Goal: Task Accomplishment & Management: Use online tool/utility

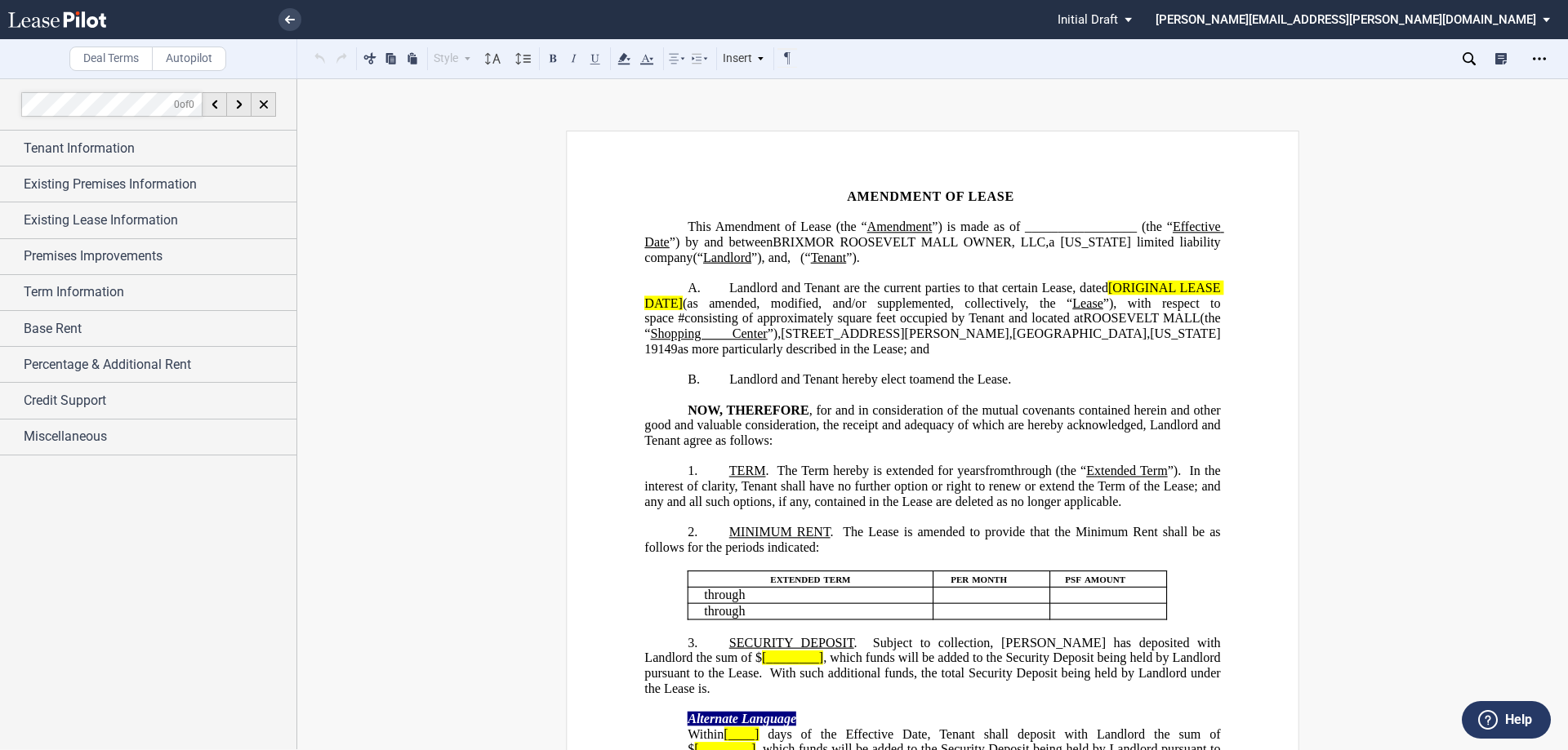
click at [868, 229] on span "Amendment of Lease (the “" at bounding box center [791, 227] width 152 height 15
click at [811, 257] on span "(“" at bounding box center [805, 257] width 11 height 15
click at [1107, 256] on p "This ﻿ ﻿ ﻿ ﻿ Amendment of Lease (this “ Amendment ”) is made as of ____________…" at bounding box center [932, 242] width 576 height 46
click at [1041, 273] on p "﻿" at bounding box center [932, 273] width 576 height 16
click at [847, 260] on span ", d/b/a (“" at bounding box center [824, 257] width 47 height 15
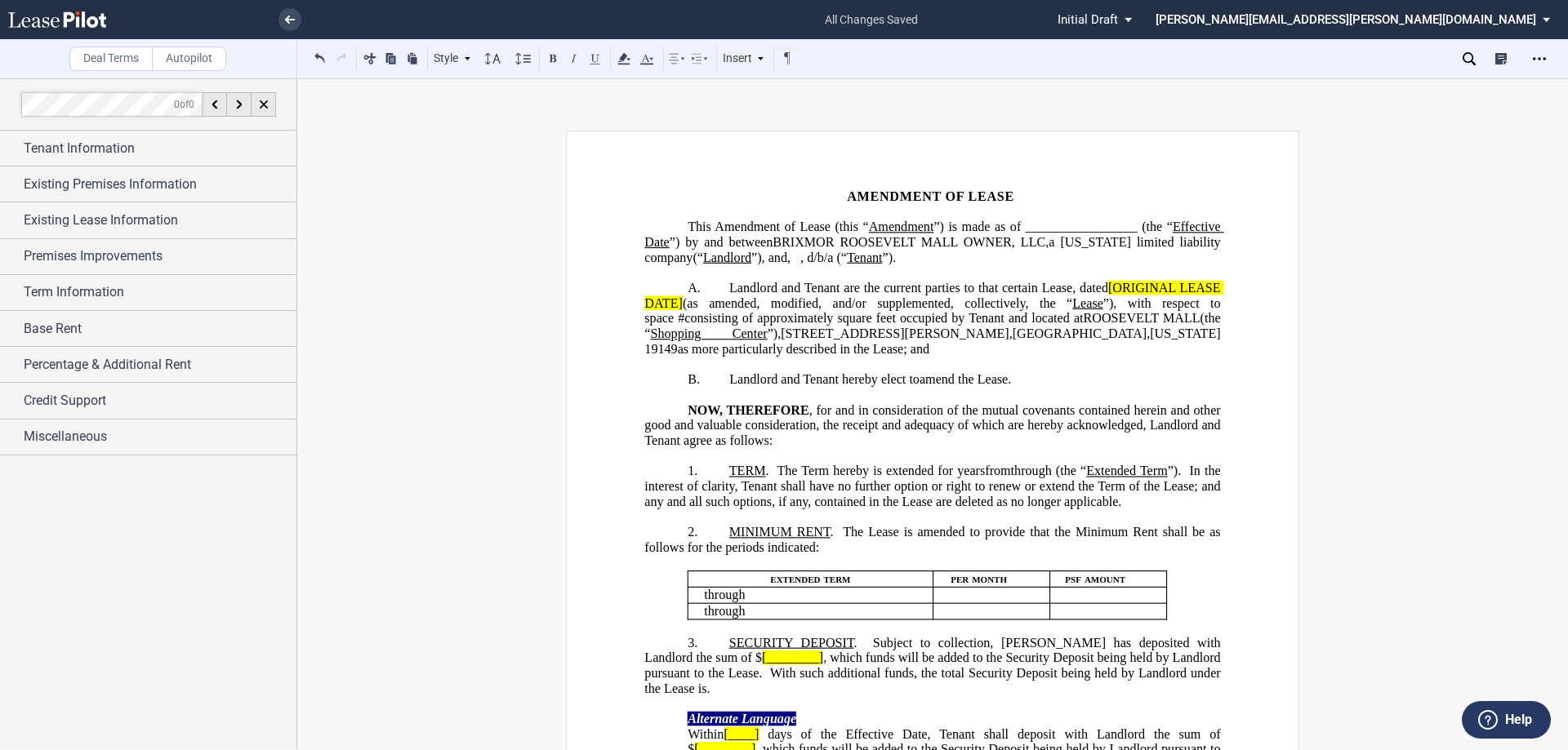
click at [847, 259] on span ", d/b/a (“" at bounding box center [824, 257] width 47 height 15
drag, startPoint x: 1104, startPoint y: 305, endPoint x: 680, endPoint y: 320, distance: 424.3
click at [680, 320] on span "Landlord and Tenant are the current parties to that certain Lease, dated [ORIGI…" at bounding box center [934, 318] width 579 height 75
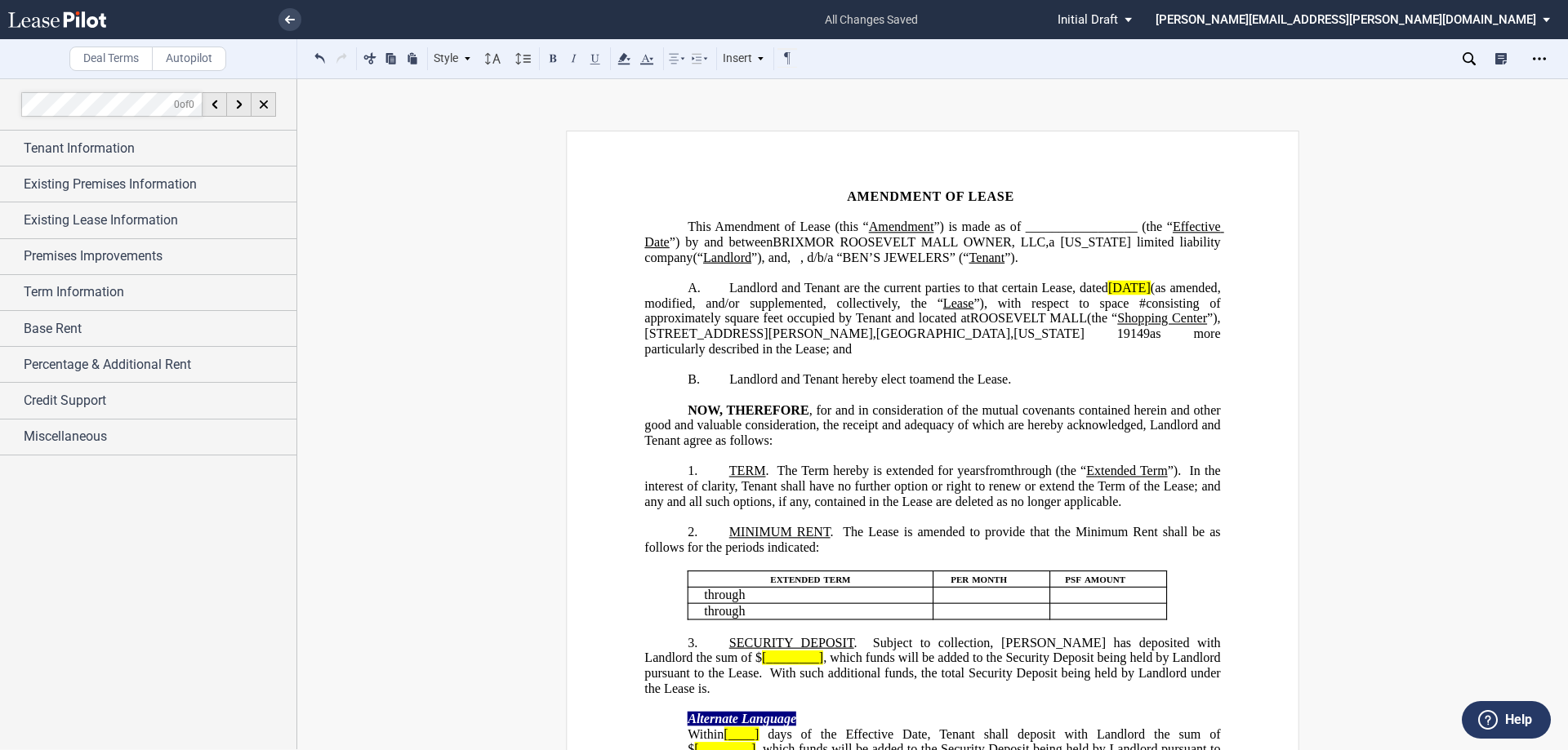
drag, startPoint x: 1213, startPoint y: 301, endPoint x: 1125, endPoint y: 301, distance: 88.0
click at [1125, 295] on span "[DATE]" at bounding box center [1129, 289] width 42 height 15
drag, startPoint x: 1221, startPoint y: 300, endPoint x: 1112, endPoint y: 296, distance: 109.1
click at [631, 62] on icon at bounding box center [624, 59] width 20 height 20
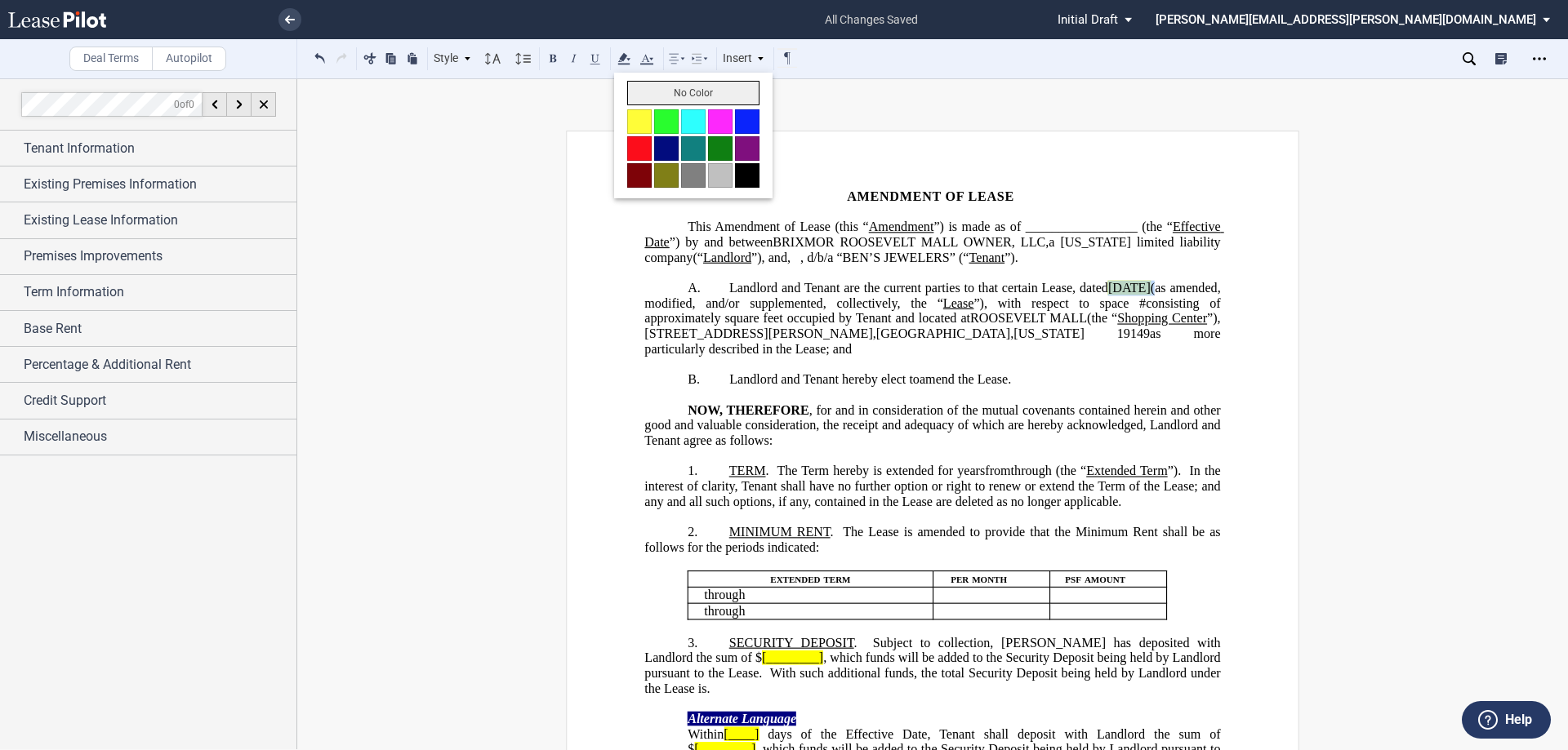
click at [656, 94] on button "No Color" at bounding box center [693, 92] width 132 height 24
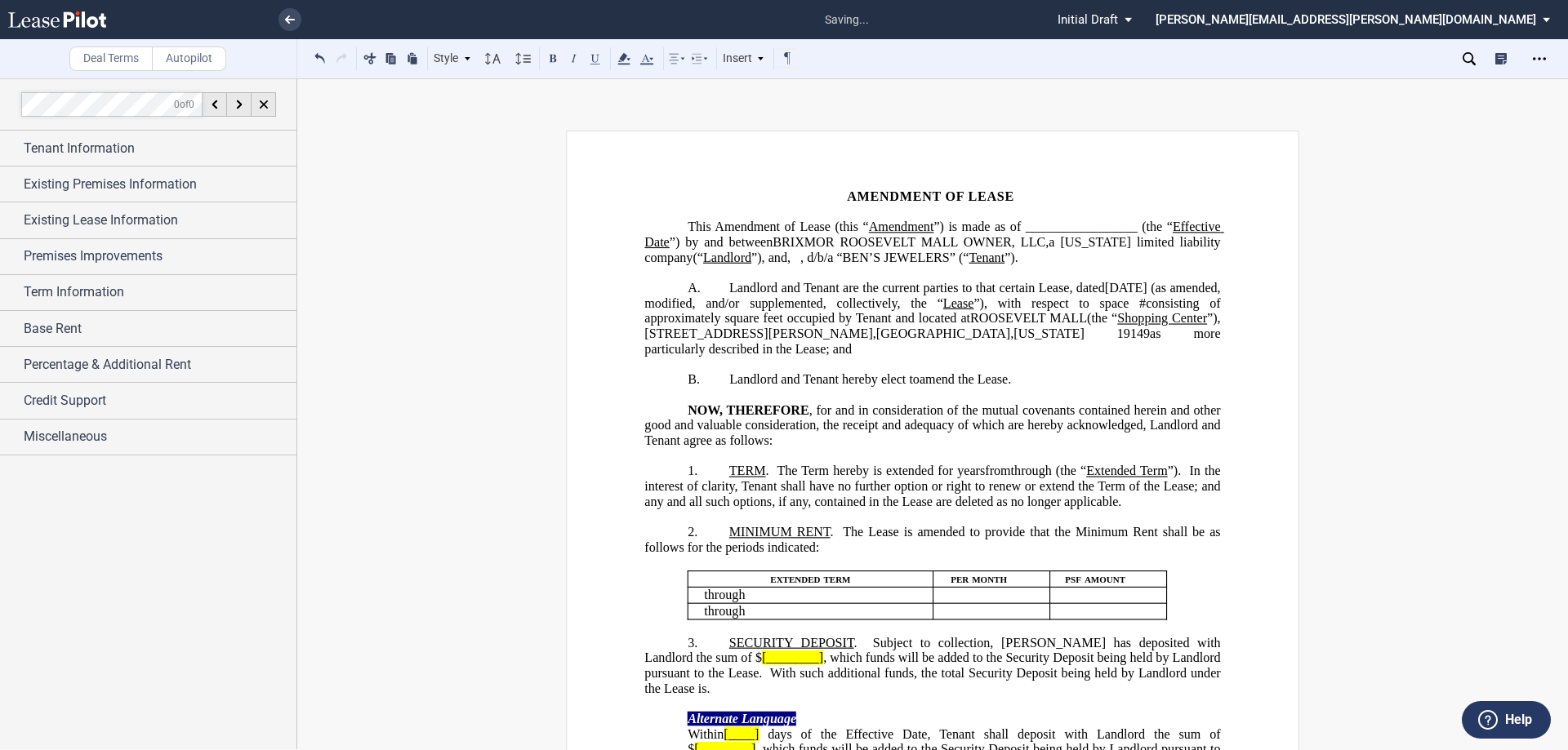
click at [996, 295] on span "Landlord and Tenant are the current parties to that certain Lease, dated" at bounding box center [918, 289] width 376 height 15
drag, startPoint x: 1137, startPoint y: 313, endPoint x: 1108, endPoint y: 319, distance: 29.6
click at [1108, 319] on span "Landlord and Tenant are the current parties to that certain Lease, dated [DATE]…" at bounding box center [934, 318] width 579 height 75
click at [821, 326] on span "square feet occupied by Tenant and located at" at bounding box center [848, 318] width 246 height 15
drag, startPoint x: 687, startPoint y: 347, endPoint x: 1135, endPoint y: 338, distance: 448.1
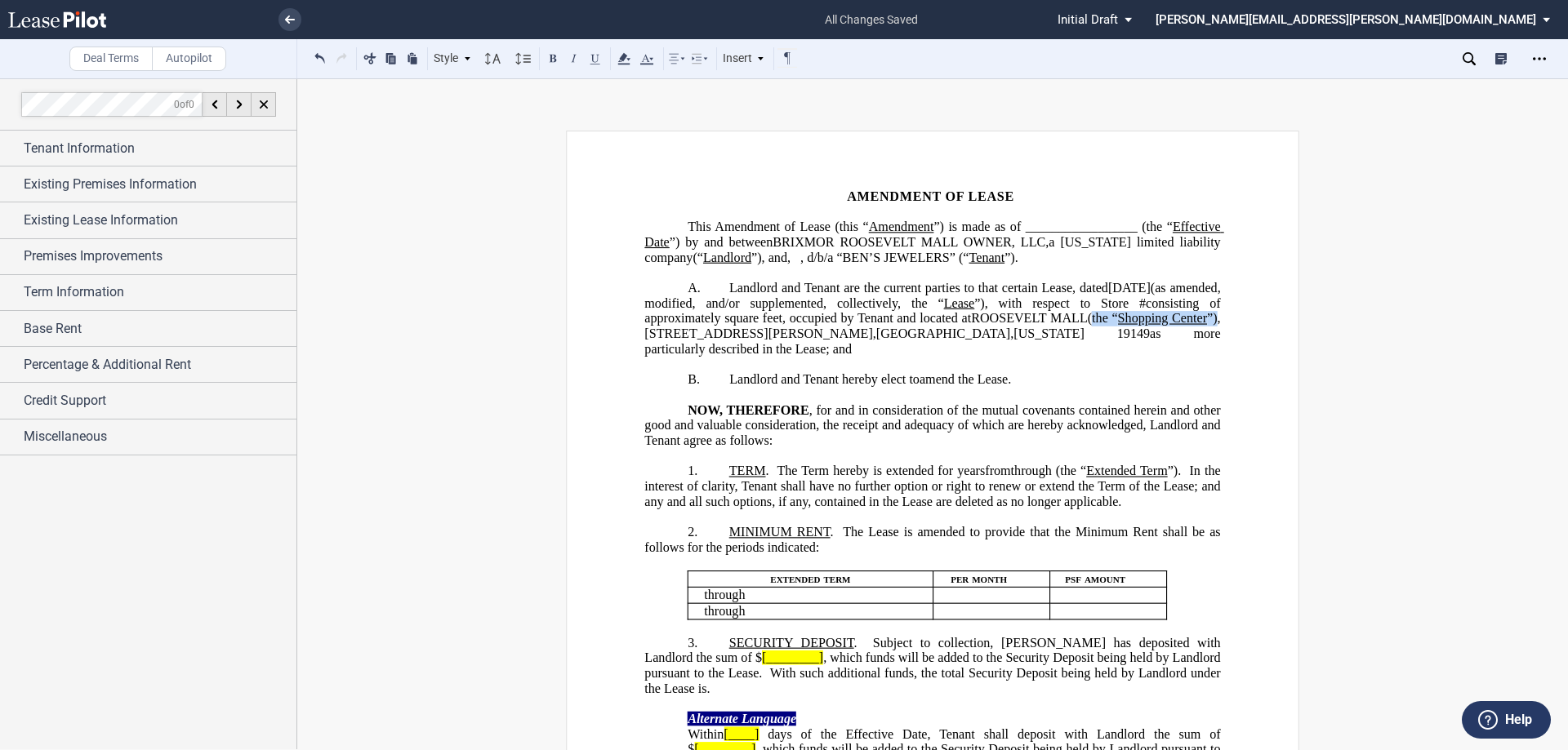
click at [1135, 338] on span "Landlord and Tenant are the current parties to that certain Lease, dated [DATE]…" at bounding box center [934, 318] width 579 height 75
click at [868, 345] on span "as more particularly described in the Lease; and" at bounding box center [934, 341] width 579 height 29
click at [11, 146] on div "Tenant Information" at bounding box center [148, 148] width 296 height 35
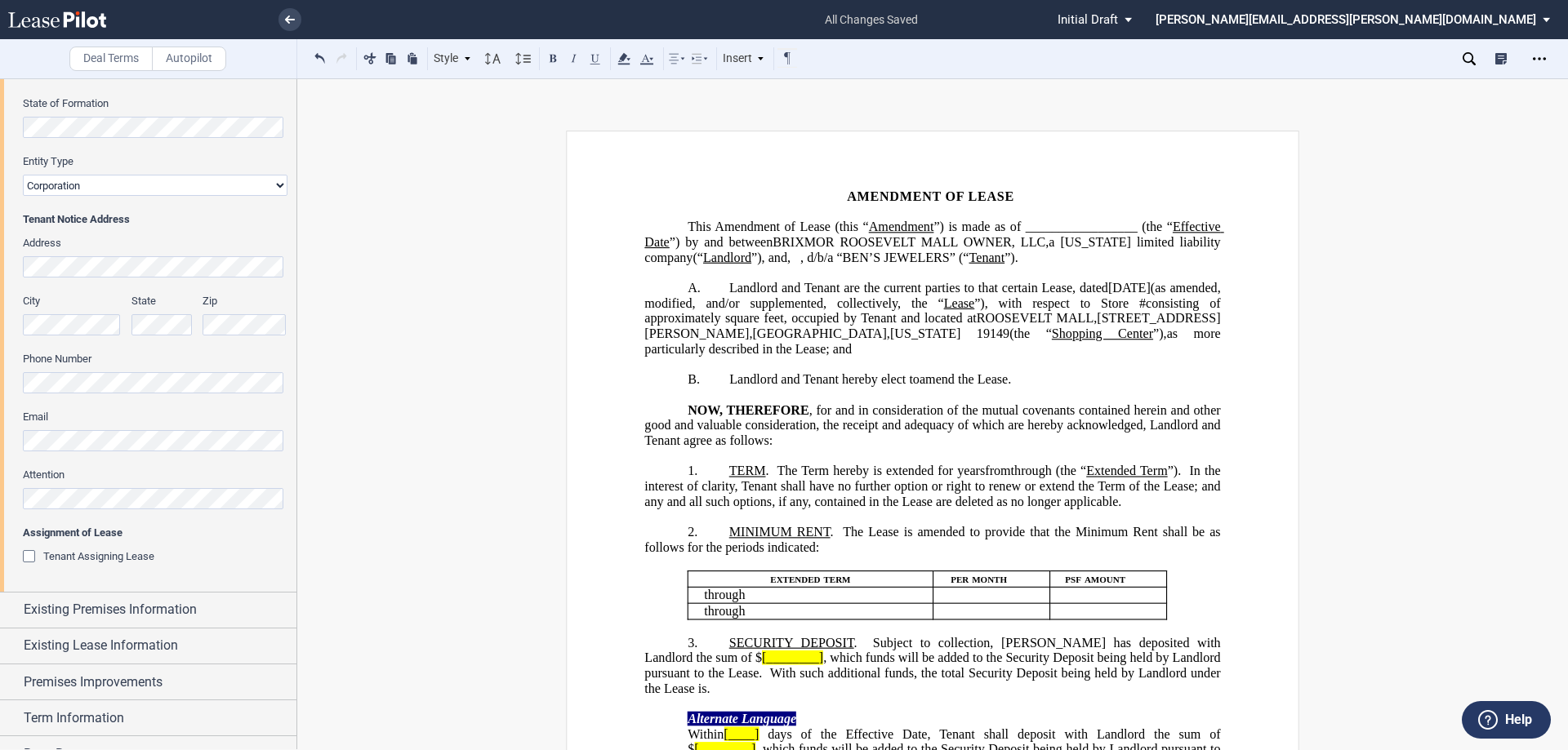
scroll to position [245, 0]
click at [46, 608] on span "Existing Premises Information" at bounding box center [110, 609] width 173 height 20
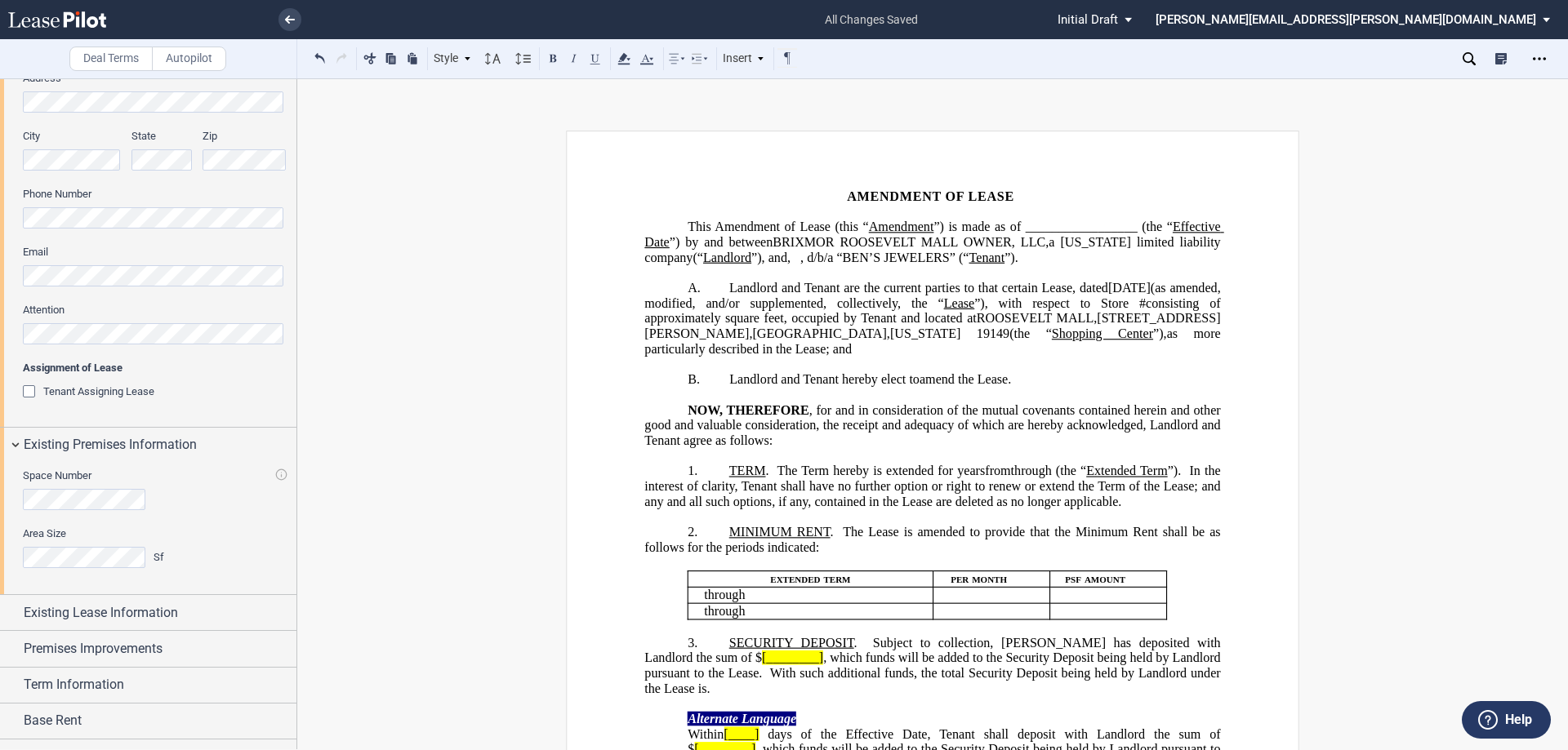
scroll to position [490, 0]
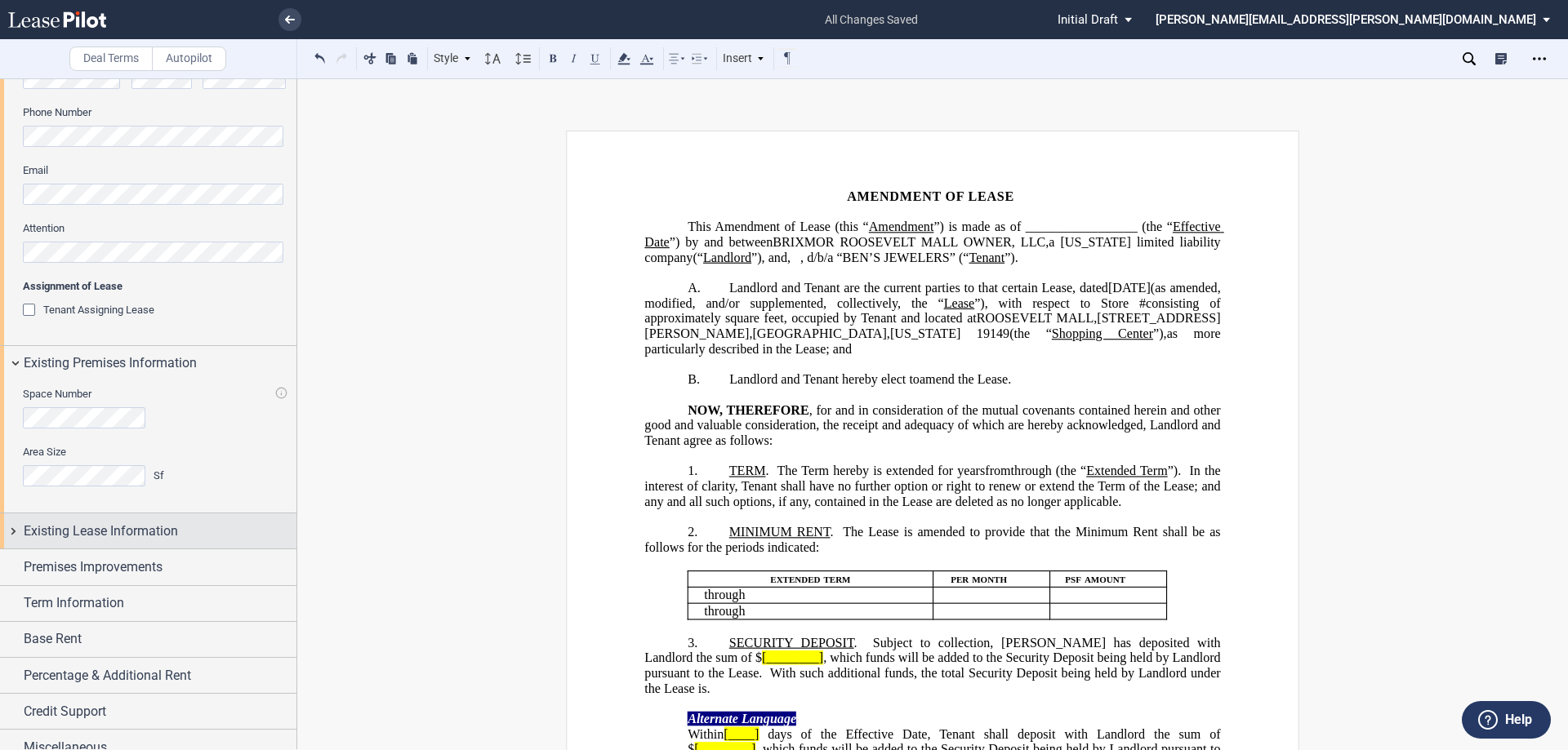
click at [77, 545] on div "Existing Lease Information" at bounding box center [148, 531] width 296 height 35
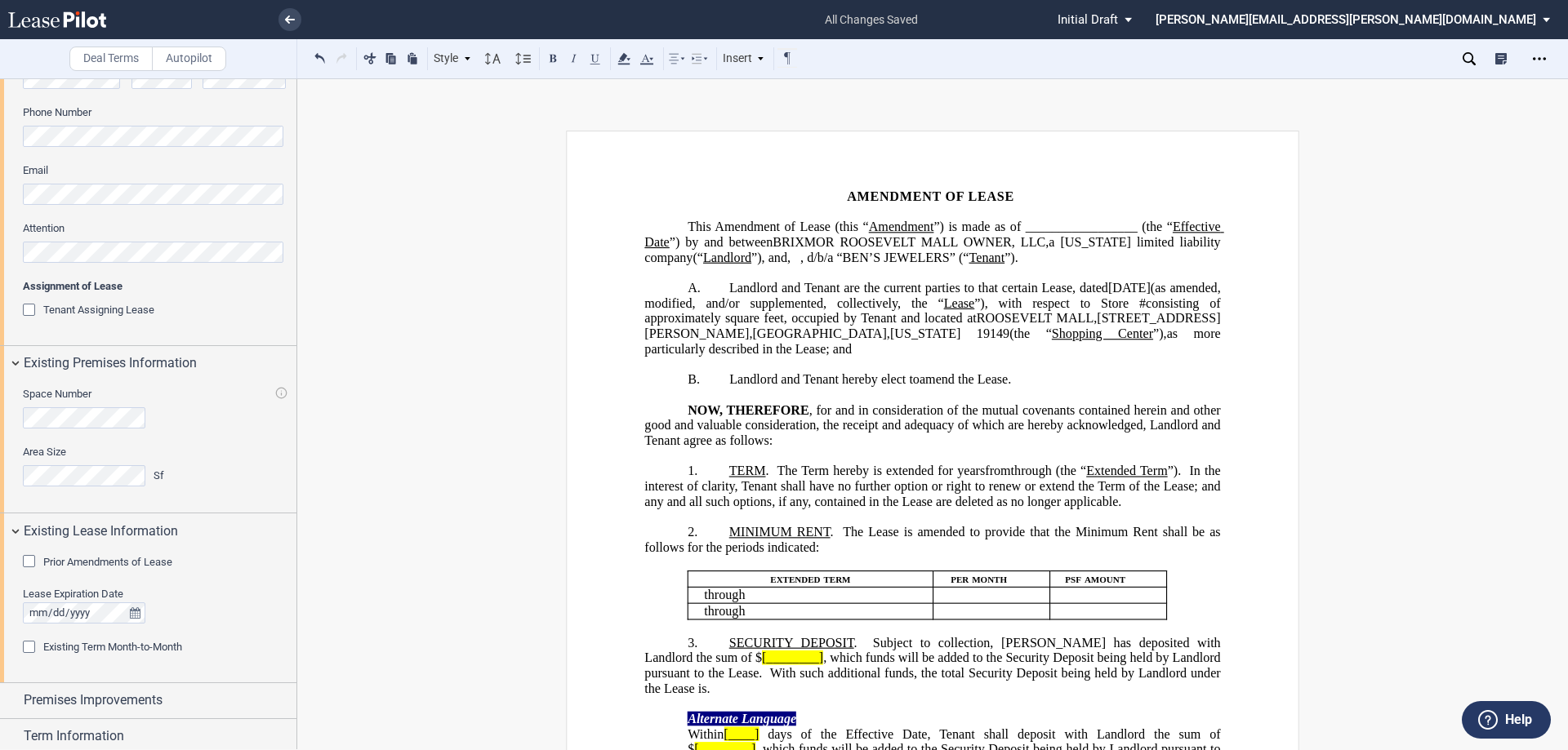
click at [32, 567] on div "Prior Amendments of Lease" at bounding box center [31, 564] width 17 height 17
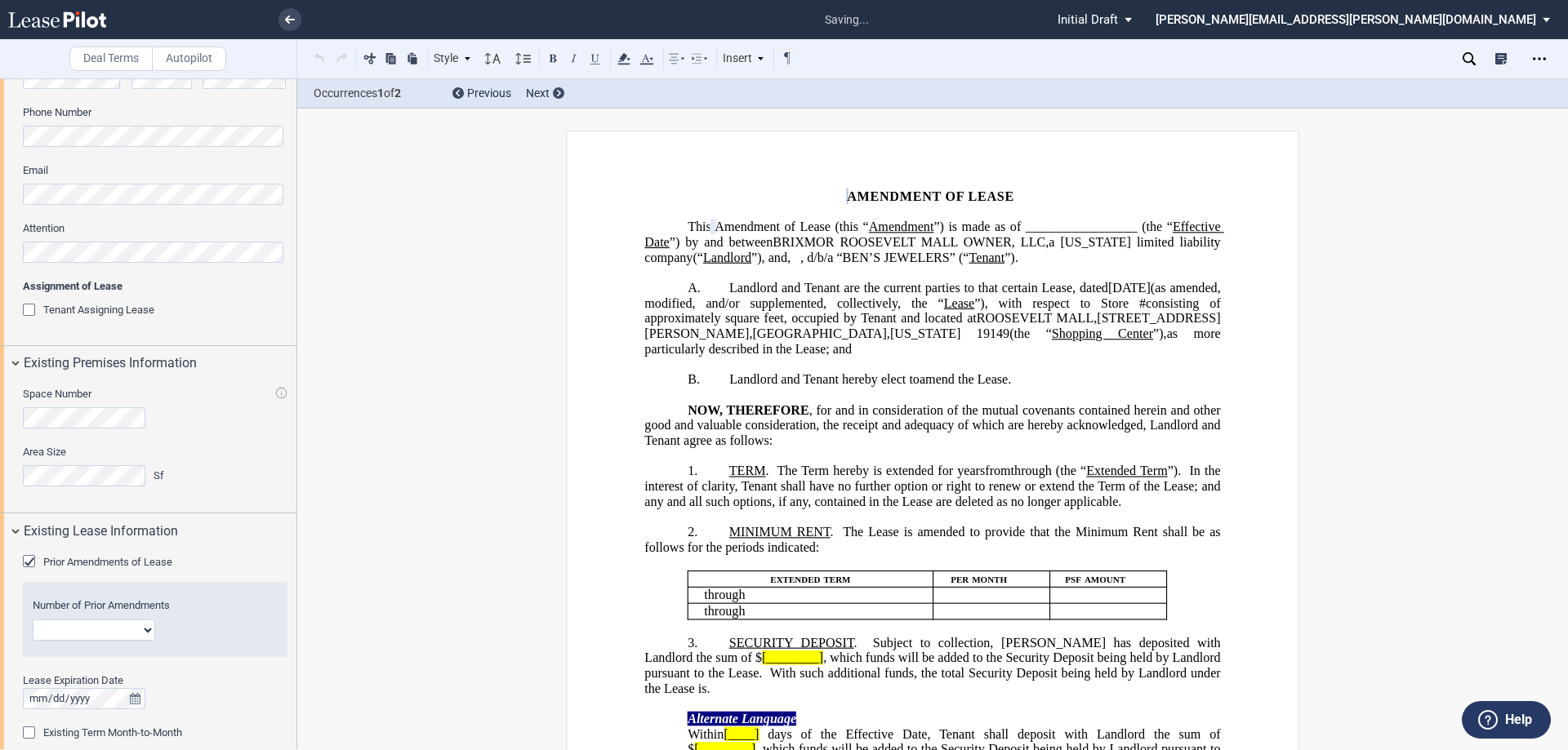
click at [146, 625] on select "1 2 3 4 5 6 7 8 9 10 11 12" at bounding box center [93, 630] width 122 height 22
select select "number:2"
click at [32, 619] on select "1 2 3 4 5 6 7 8 9 10 11 12" at bounding box center [93, 630] width 122 height 22
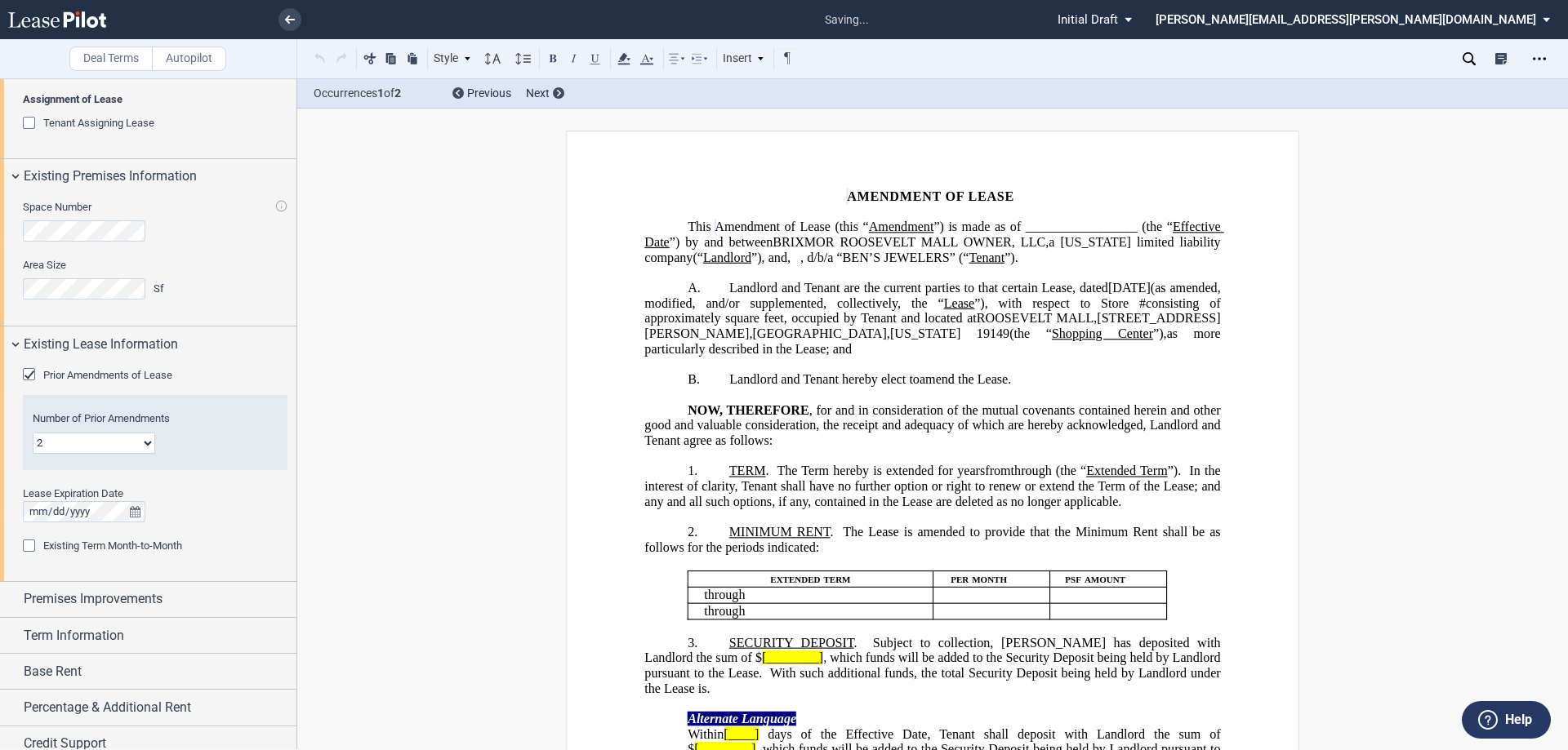
scroll to position [726, 0]
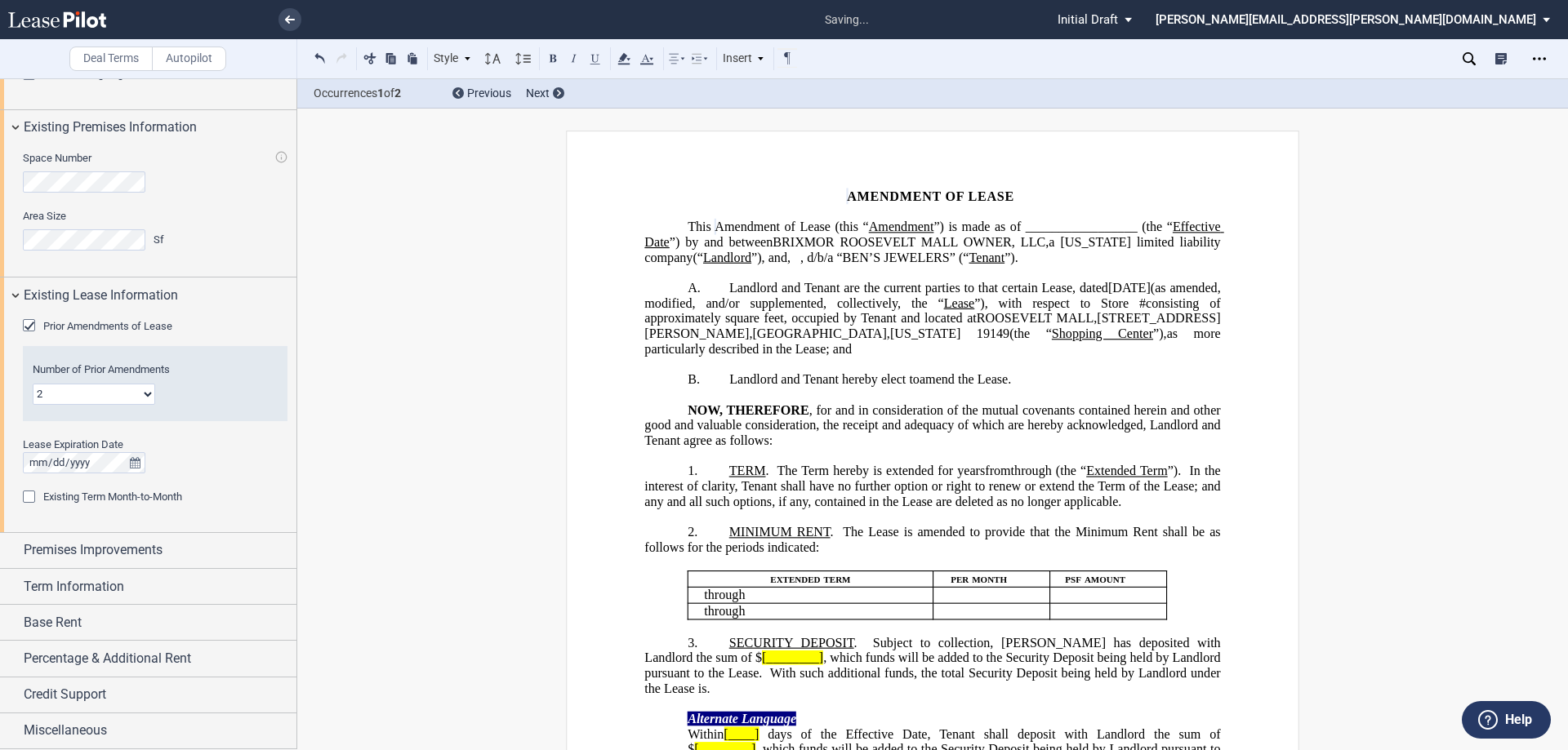
click at [31, 496] on div "Existing Term Month-to-Month" at bounding box center [31, 499] width 17 height 17
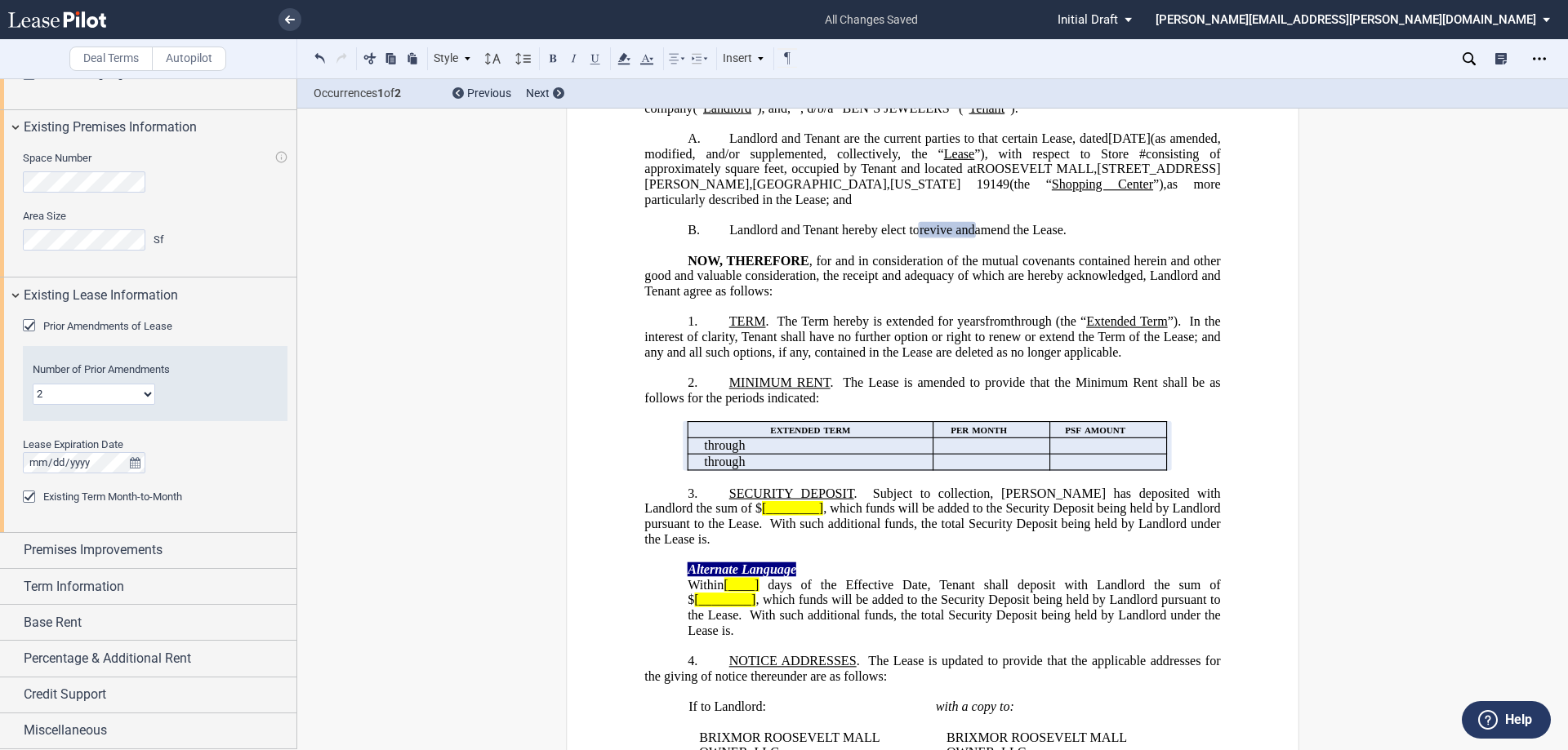
scroll to position [163, 0]
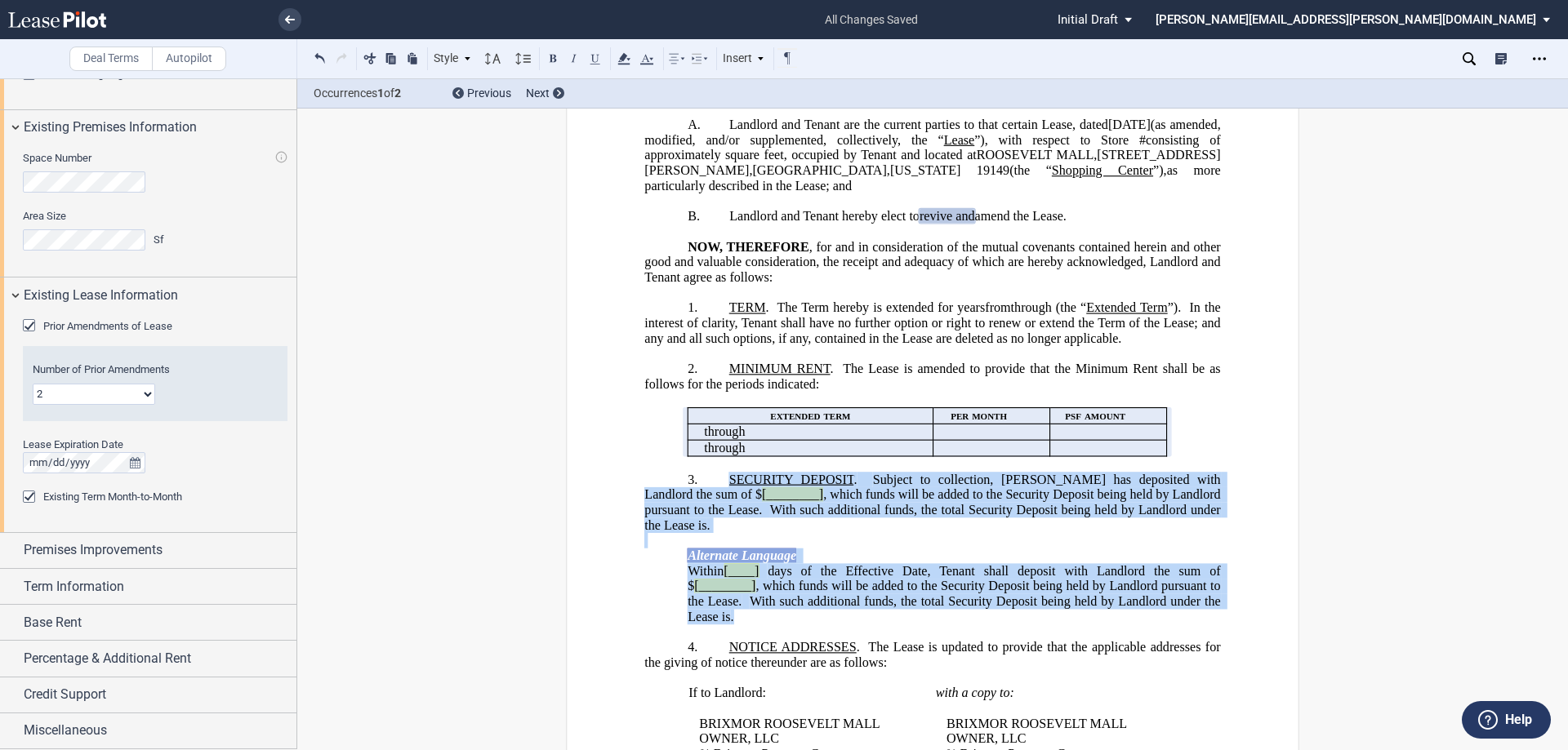
drag, startPoint x: 792, startPoint y: 679, endPoint x: 710, endPoint y: 544, distance: 158.0
click at [710, 544] on div "﻿ !!SET_LEVEL_1!! !!ARTICLE_LEVEL_2!! 3. SECURITY DEPOSIT . Subject to collecti…" at bounding box center [932, 540] width 576 height 168
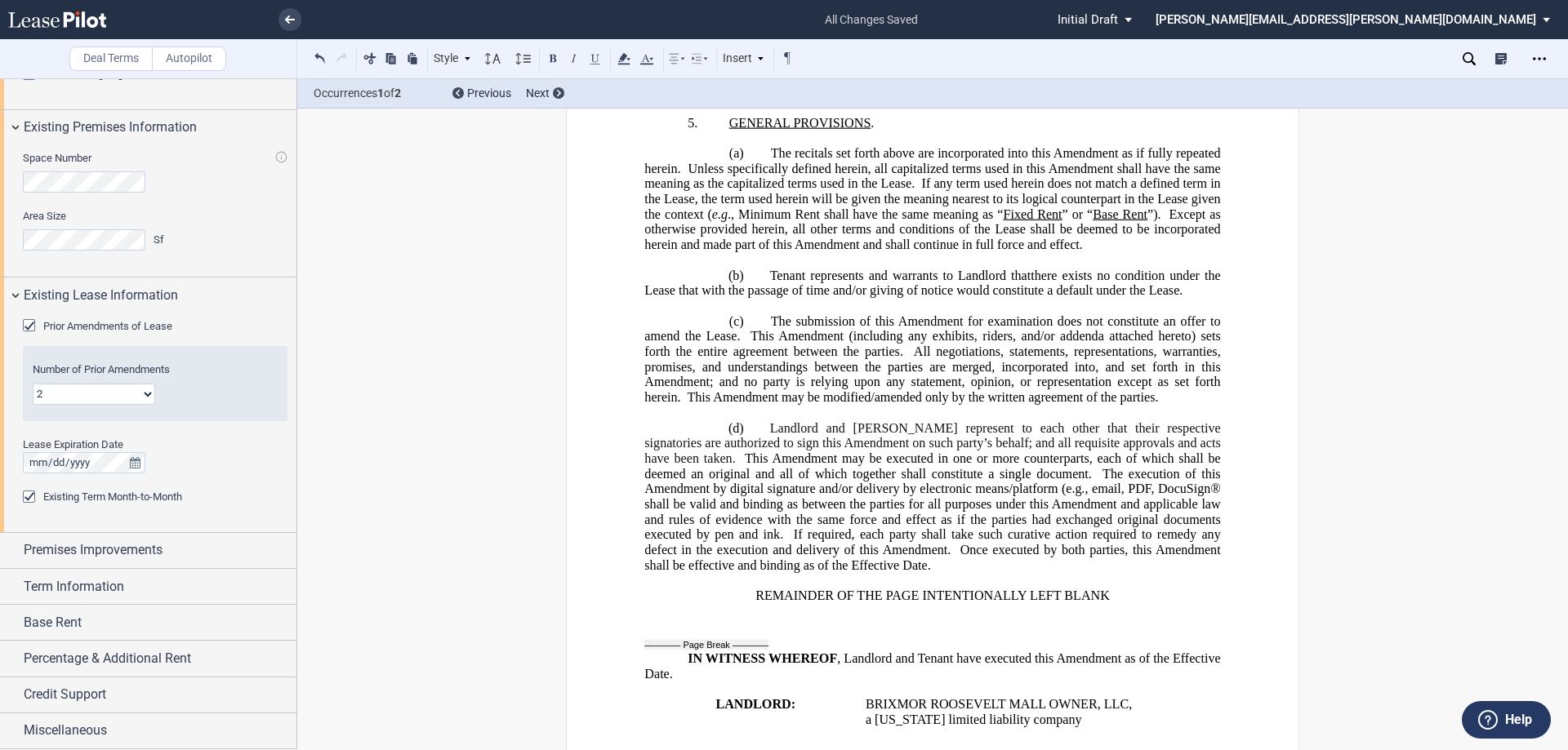
scroll to position [979, 0]
click at [1140, 530] on span ", email, PDF, DocuSign® shall be valid and binding as between the parties for a…" at bounding box center [934, 510] width 579 height 61
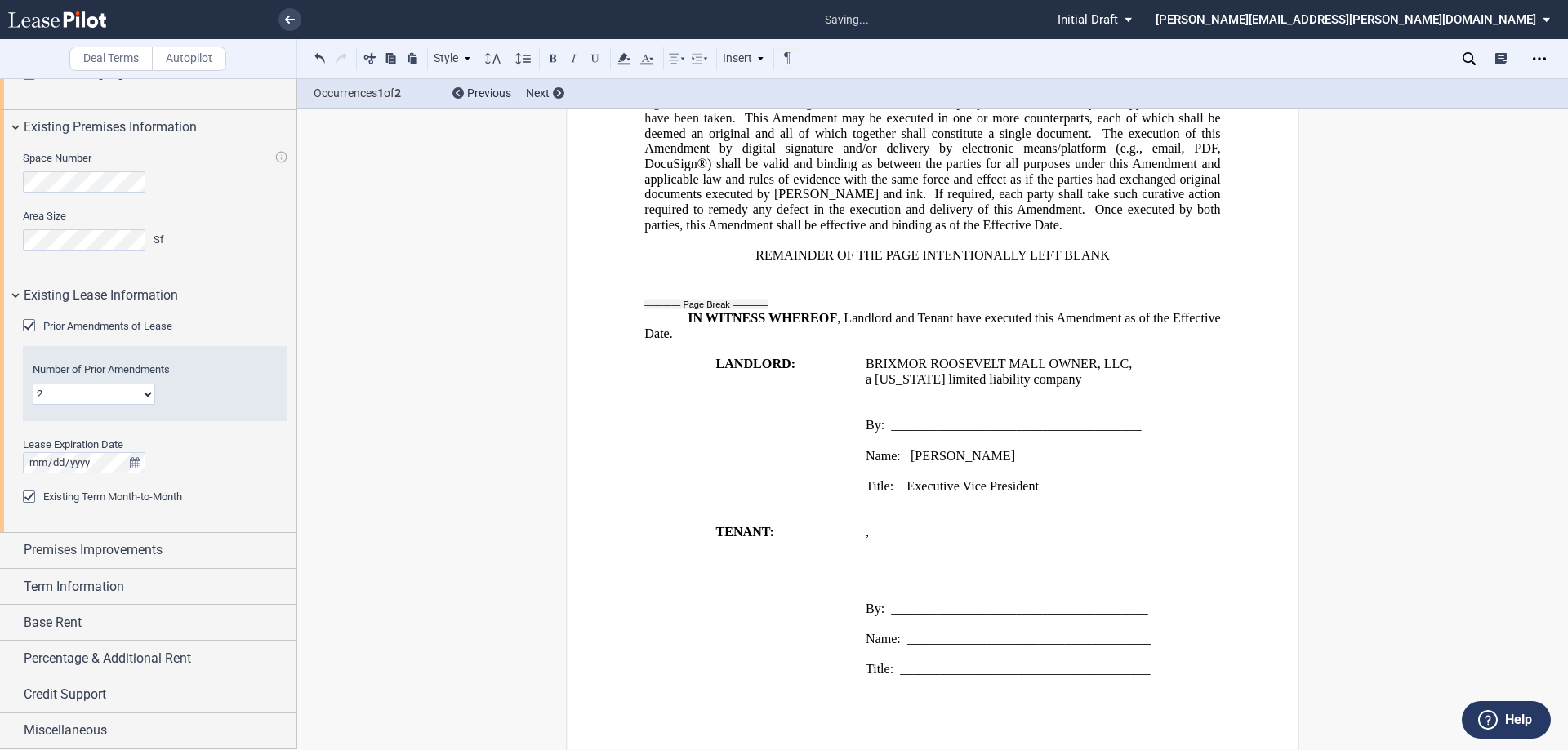
scroll to position [1364, 0]
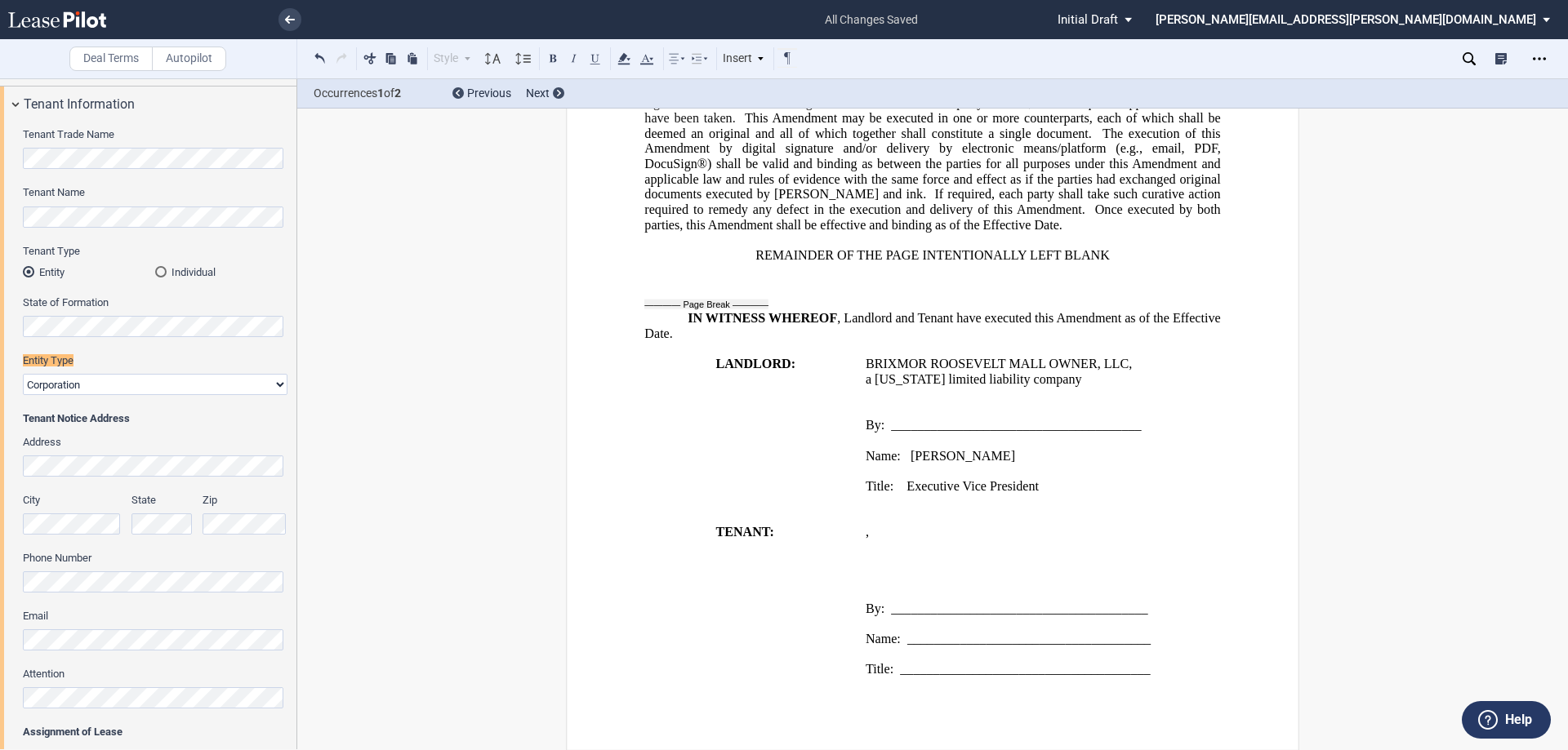
click at [1012, 545] on p "﻿ ﻿ ﻿ ﻿ ﻿ ﻿" at bounding box center [1044, 547] width 356 height 16
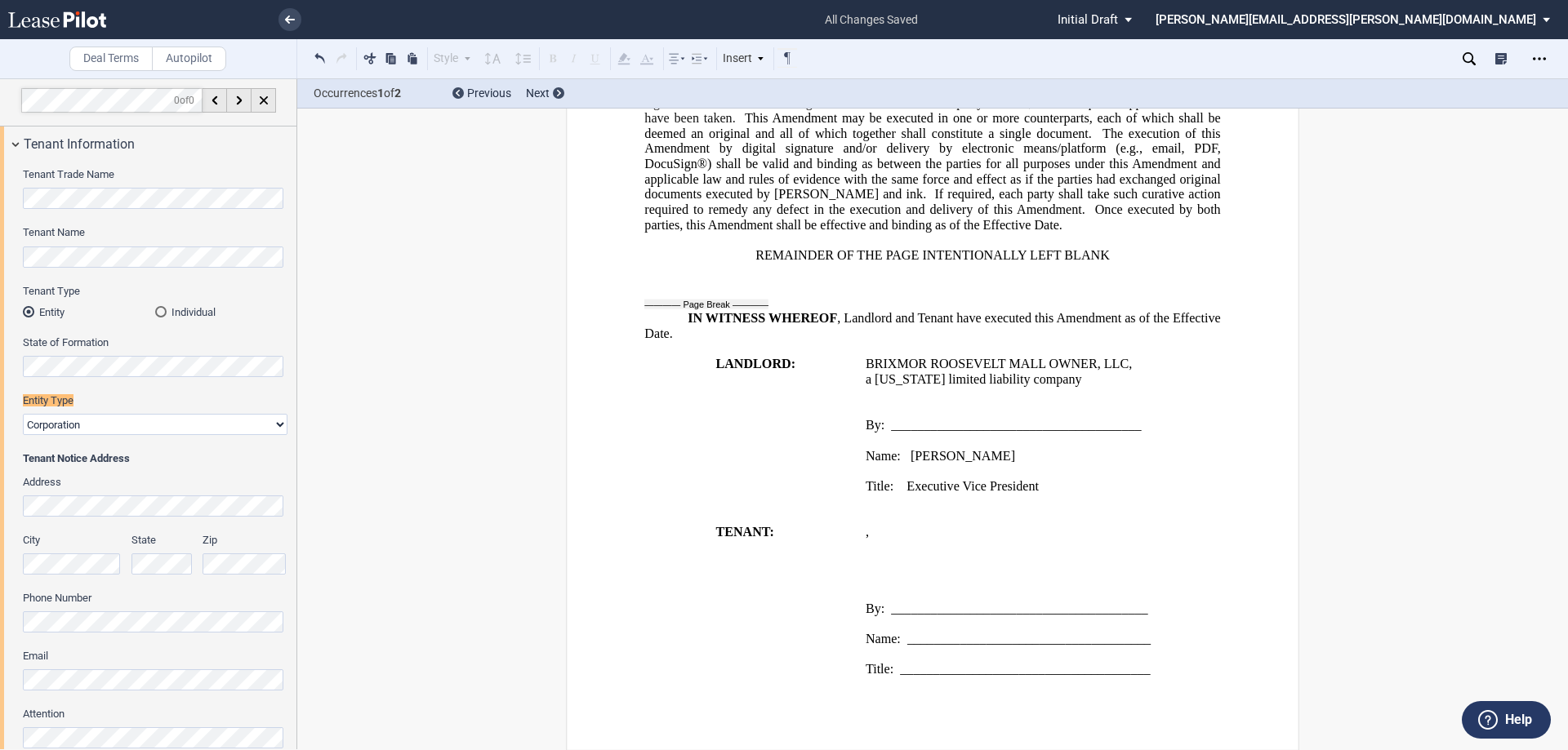
scroll to position [0, 0]
click at [1011, 545] on p "﻿ ﻿ ﻿ ﻿ ﻿ ﻿" at bounding box center [1044, 547] width 356 height 16
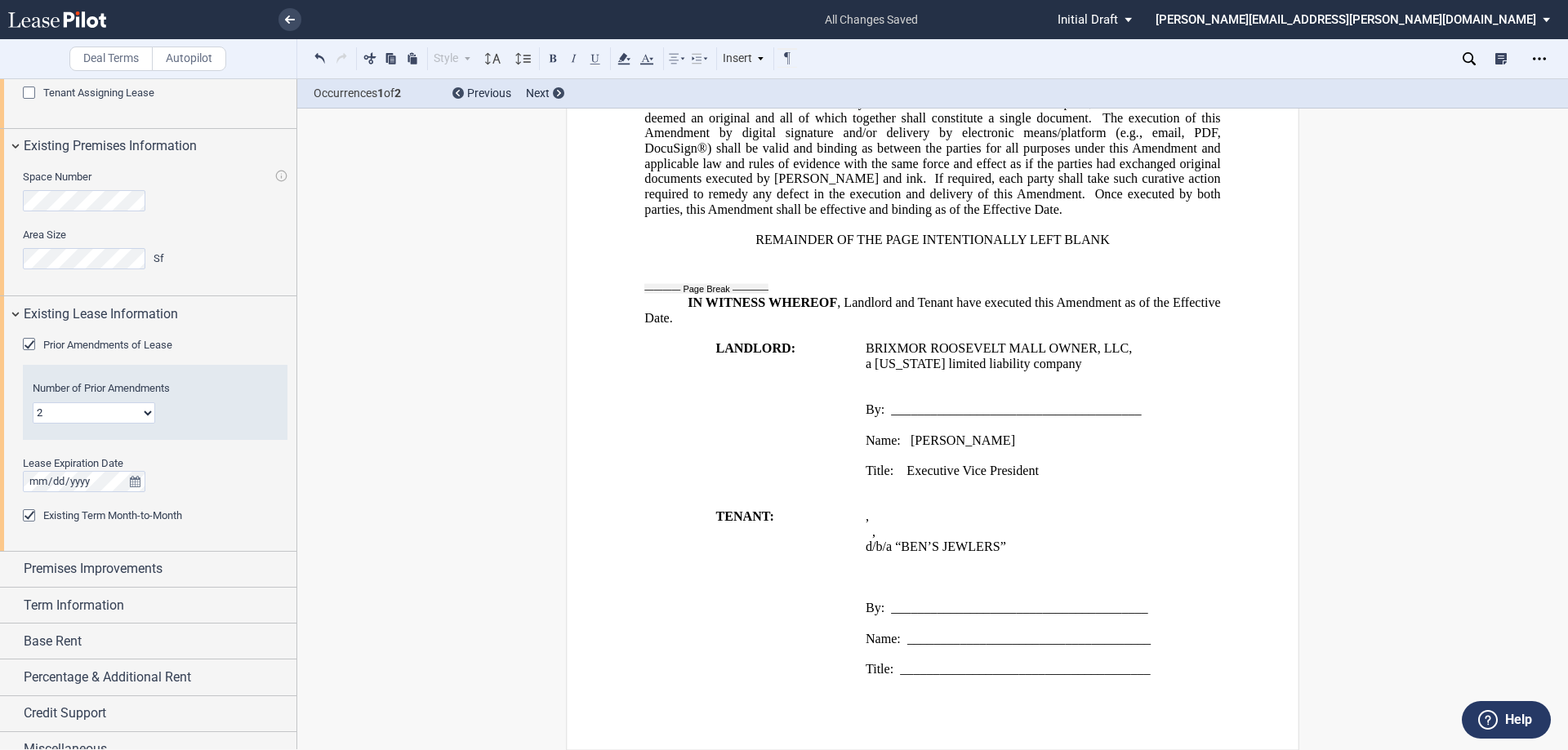
scroll to position [726, 0]
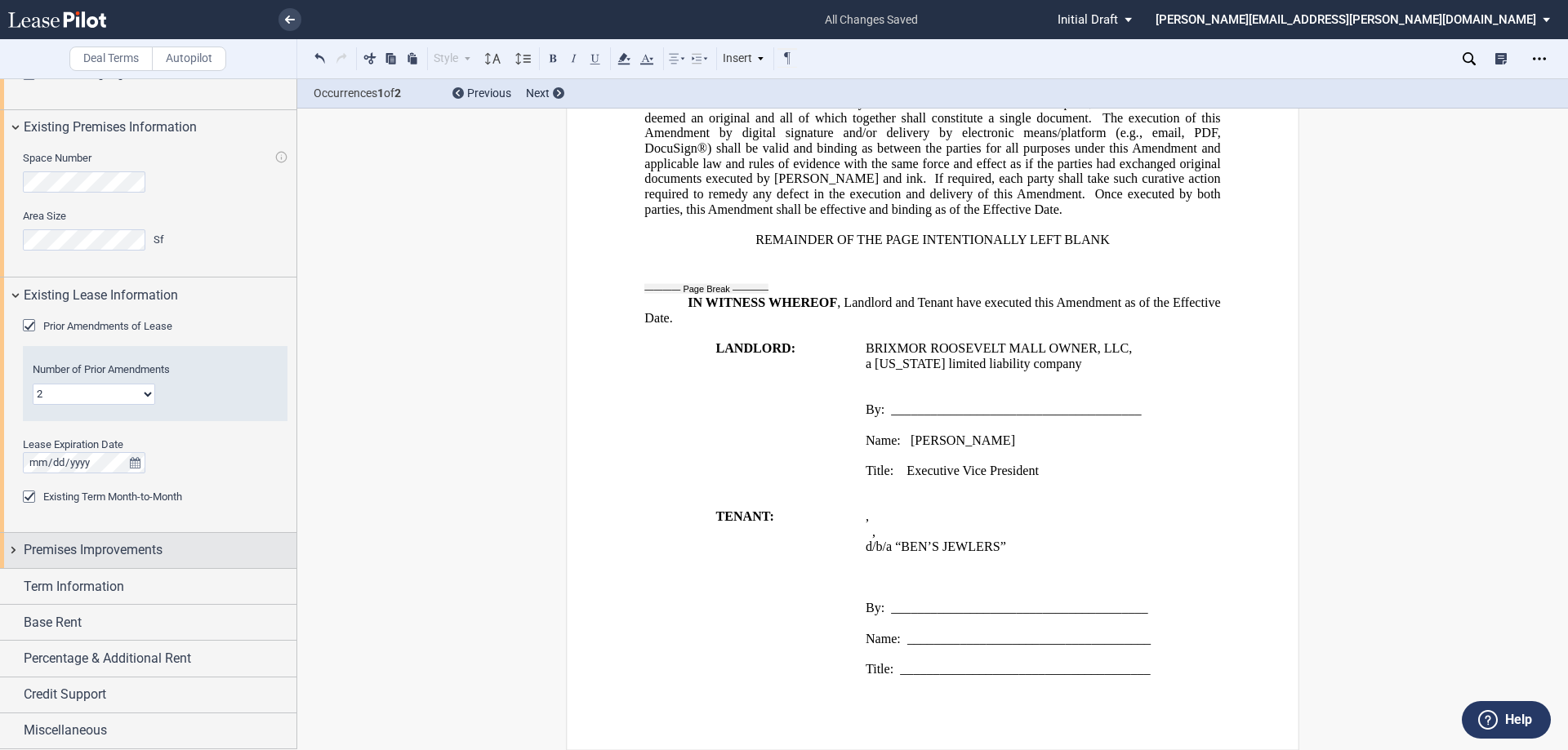
click at [153, 554] on span "Premises Improvements" at bounding box center [92, 550] width 139 height 20
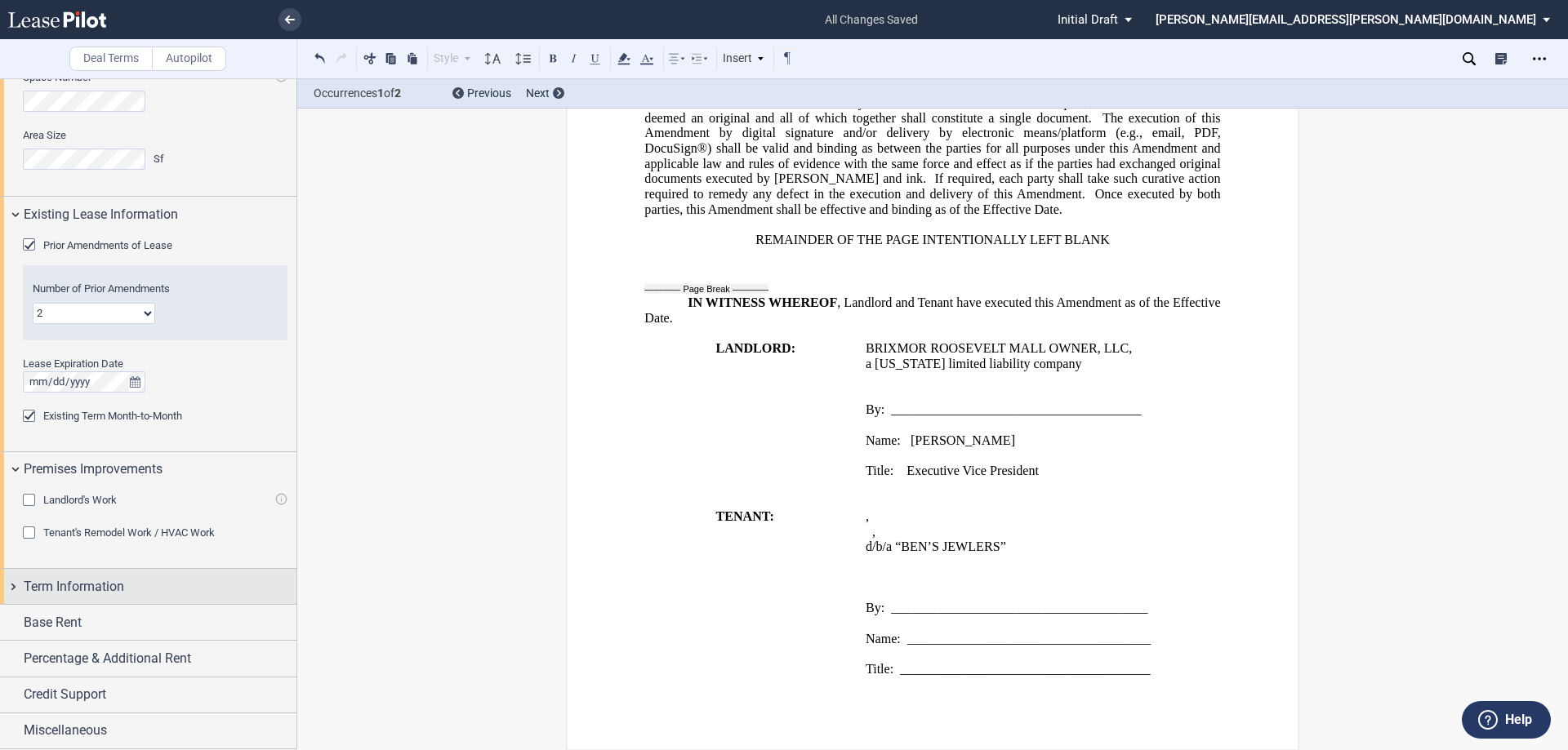
click at [163, 585] on div "Term Information" at bounding box center [160, 587] width 273 height 20
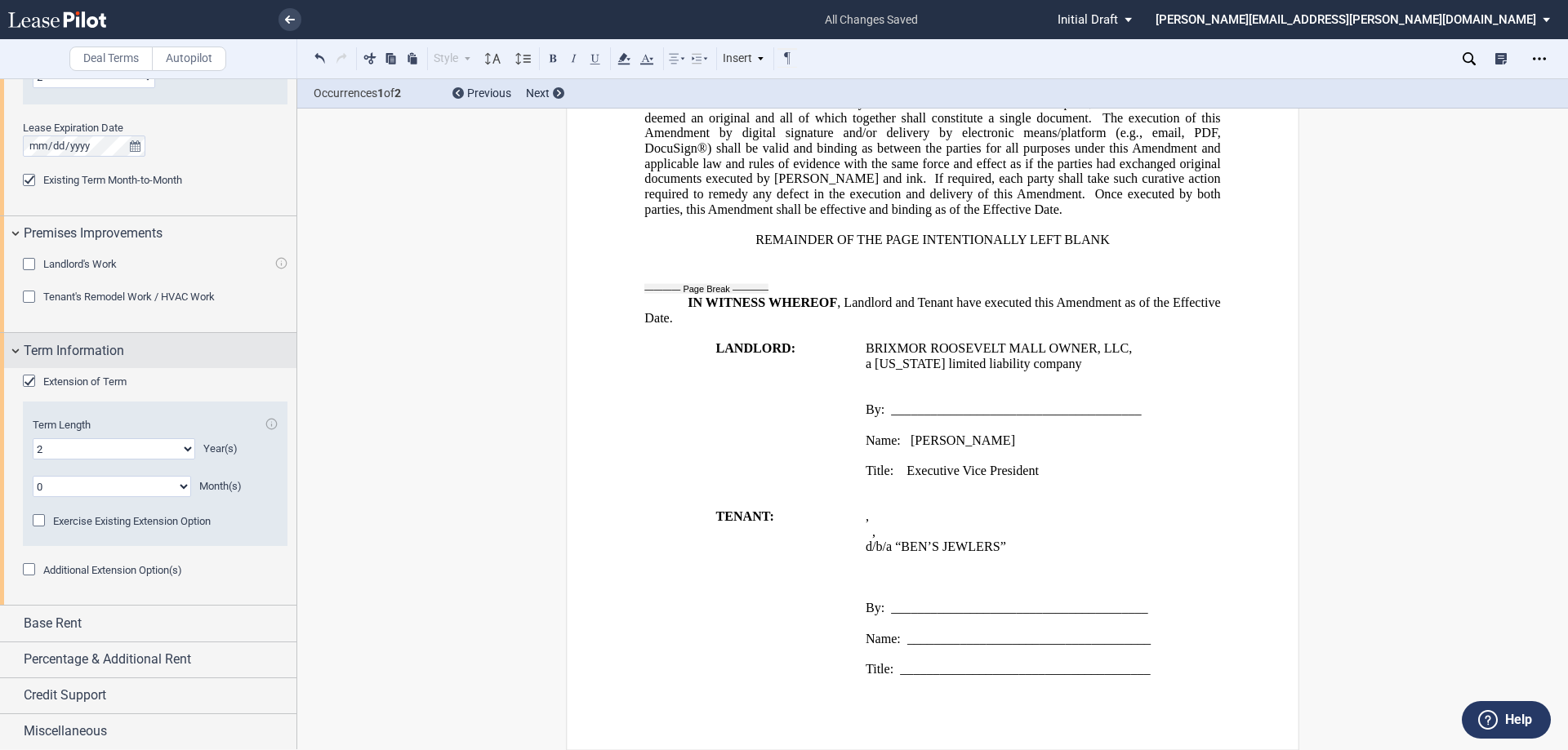
scroll to position [1044, 0]
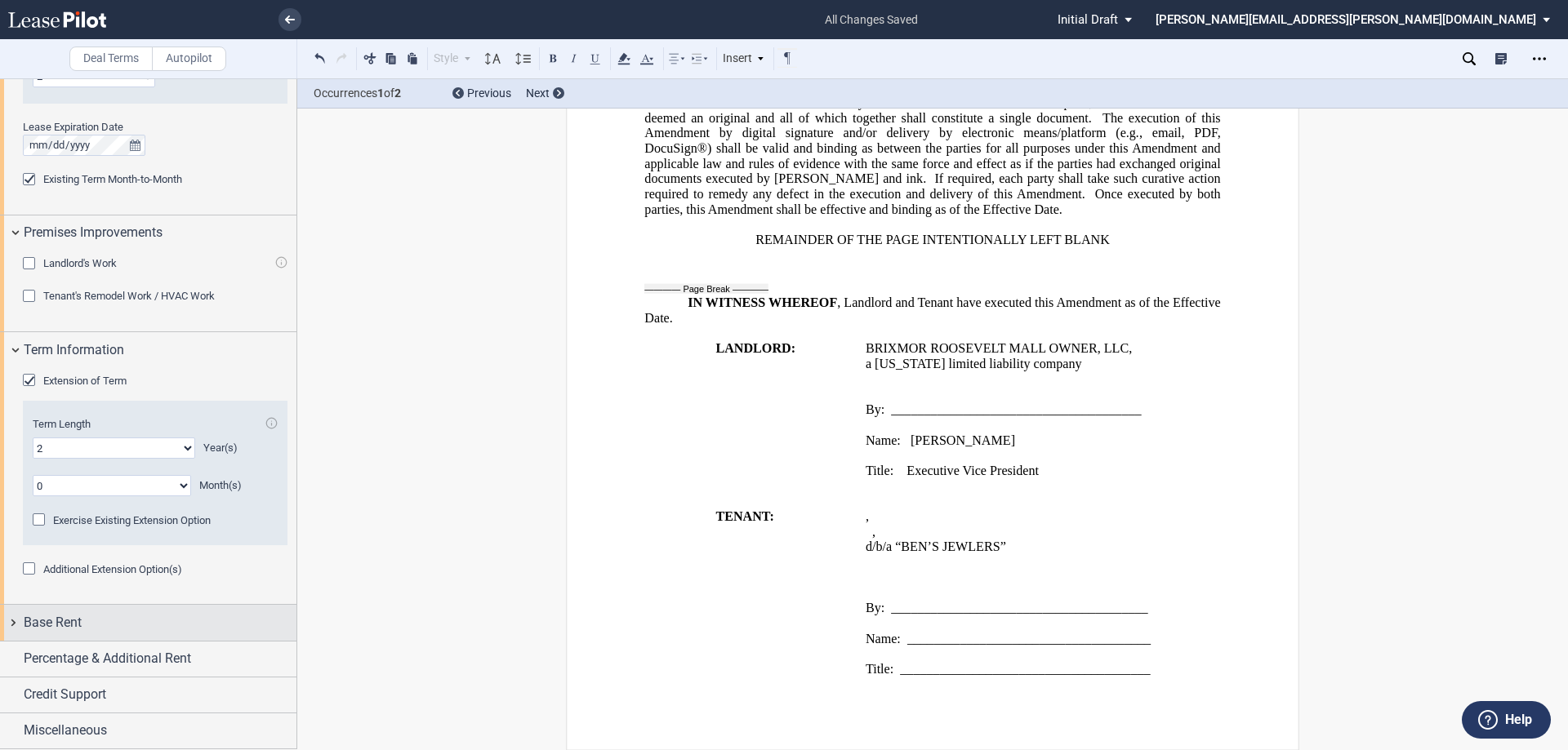
click at [170, 624] on div "Base Rent" at bounding box center [160, 623] width 273 height 20
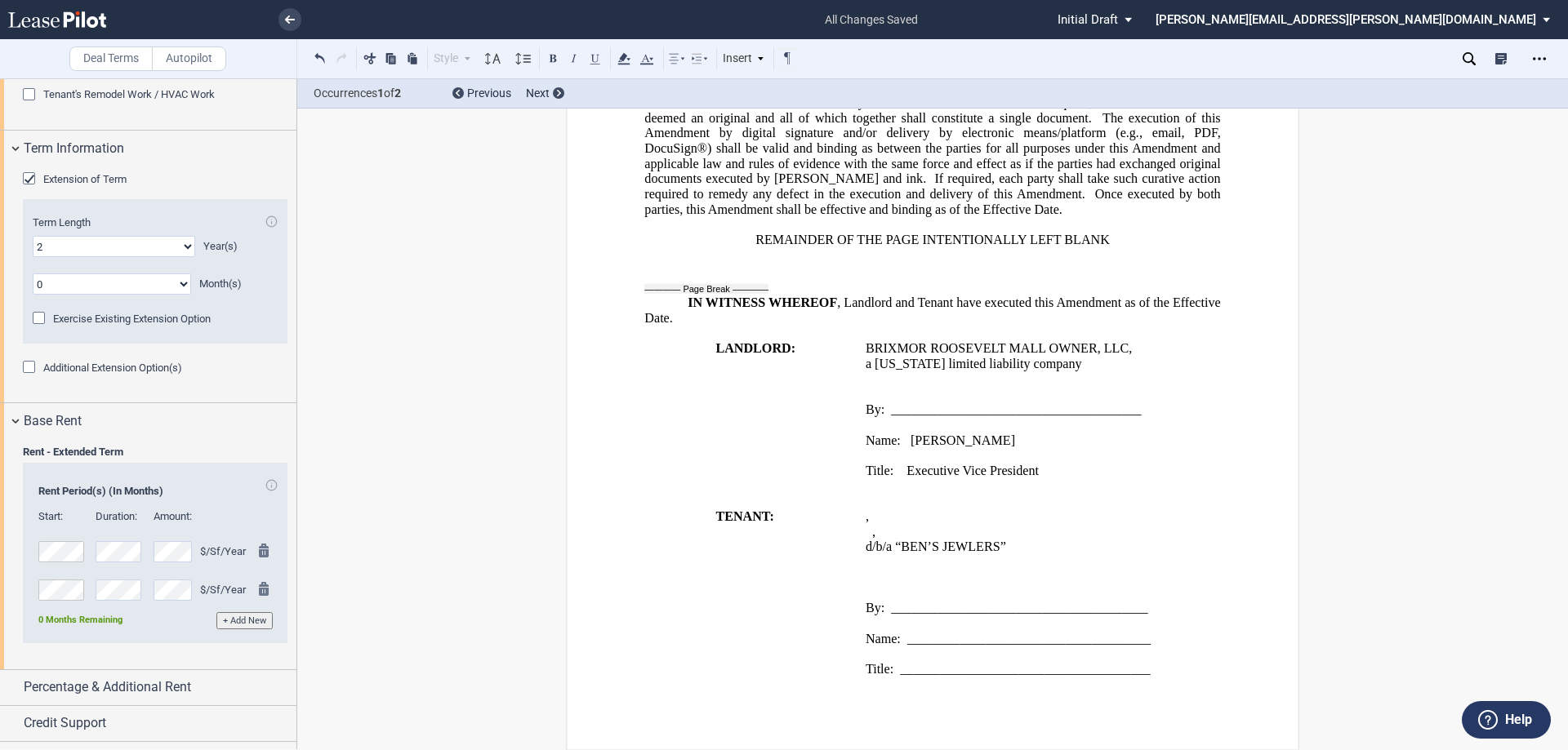
scroll to position [1274, 0]
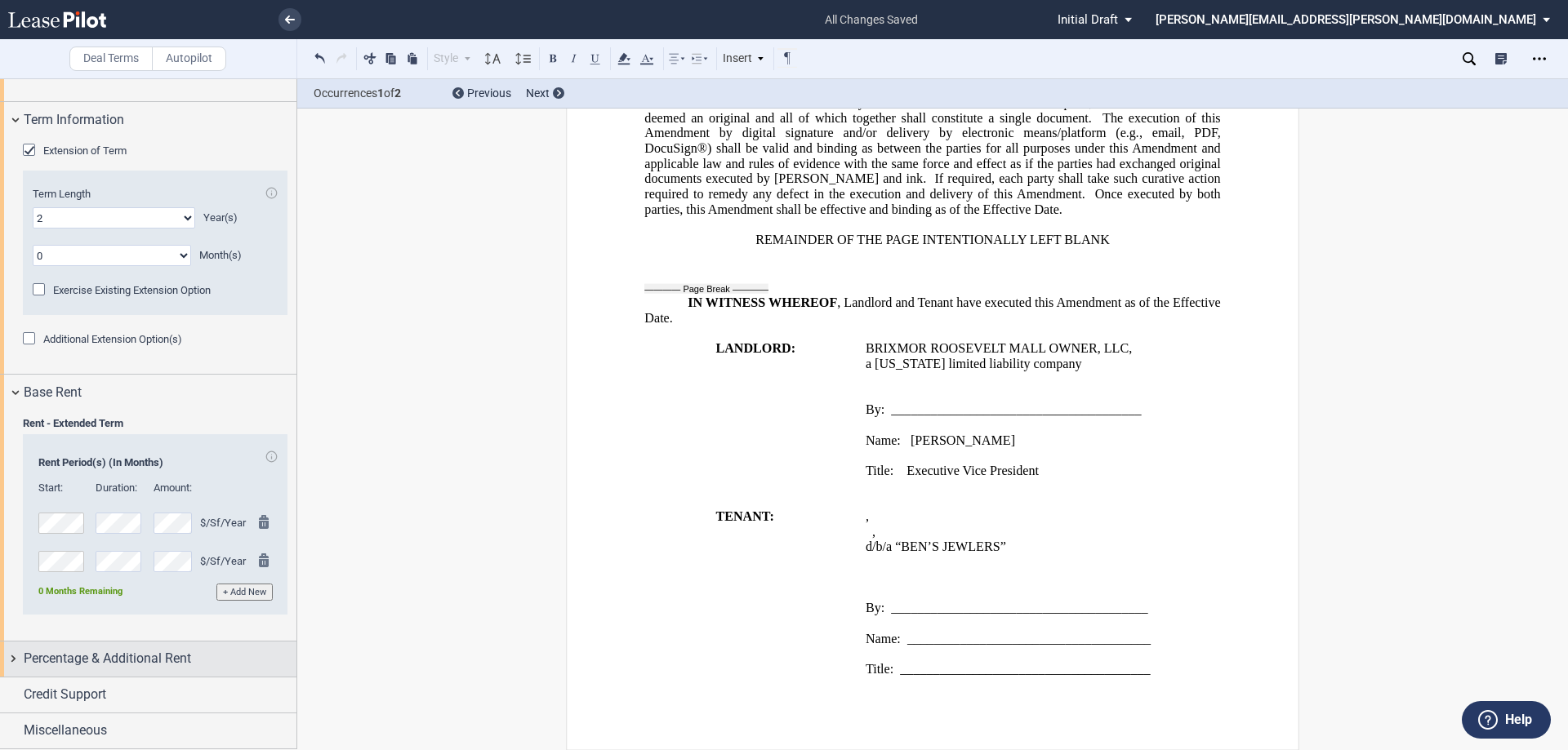
click at [158, 664] on span "Percentage & Additional Rent" at bounding box center [106, 659] width 167 height 20
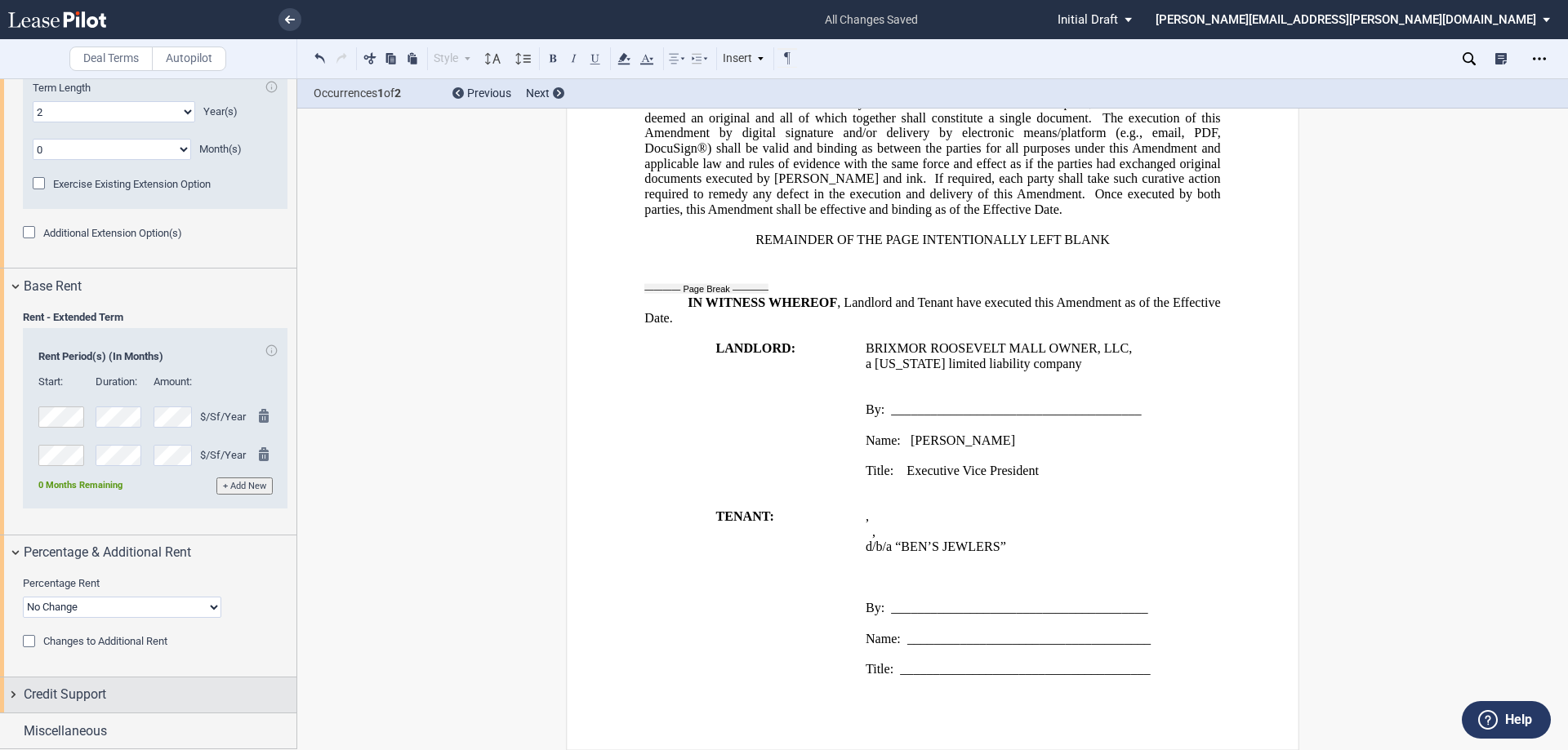
click at [154, 689] on div "Credit Support" at bounding box center [160, 695] width 273 height 20
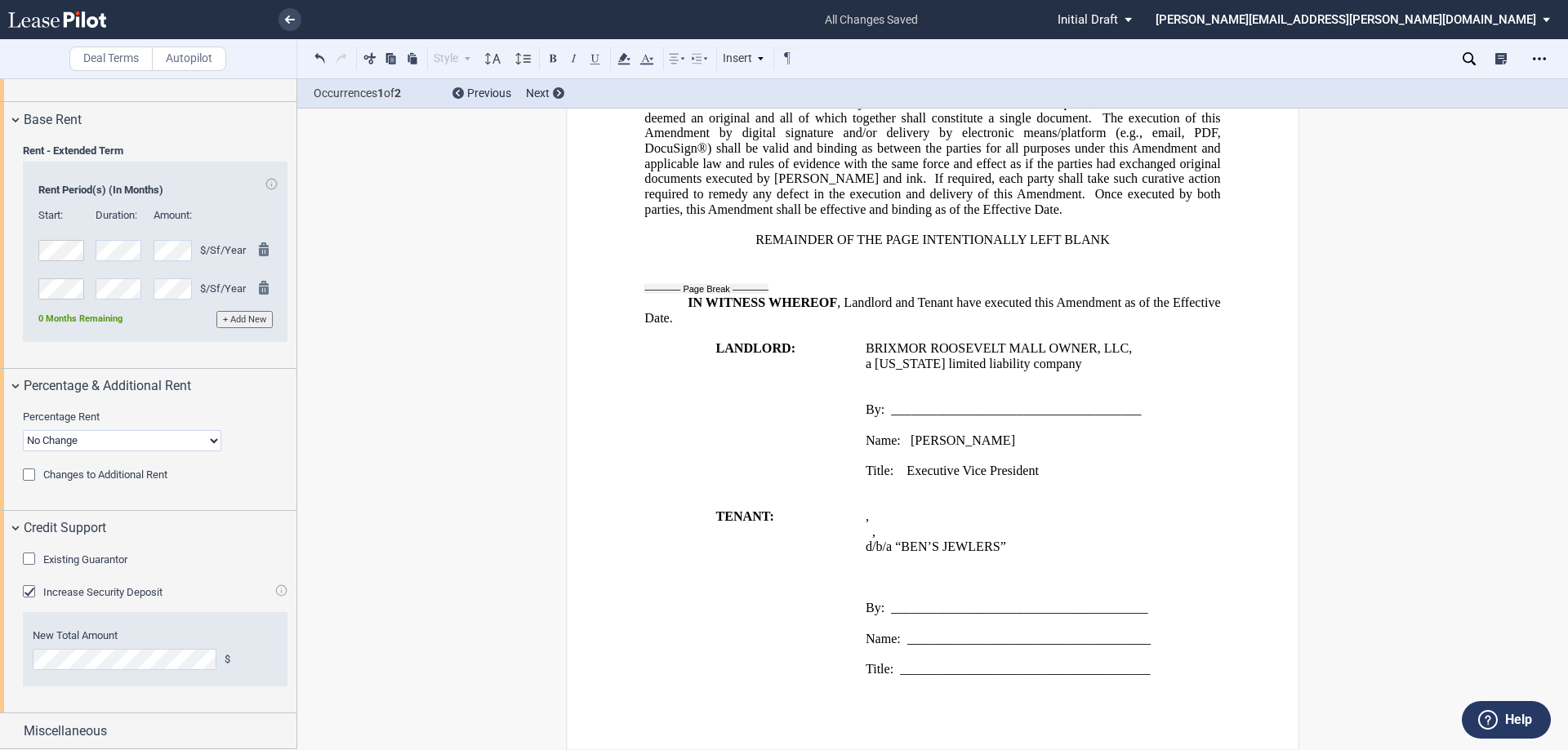
click at [32, 563] on div "Existing Guarantor" at bounding box center [31, 561] width 17 height 17
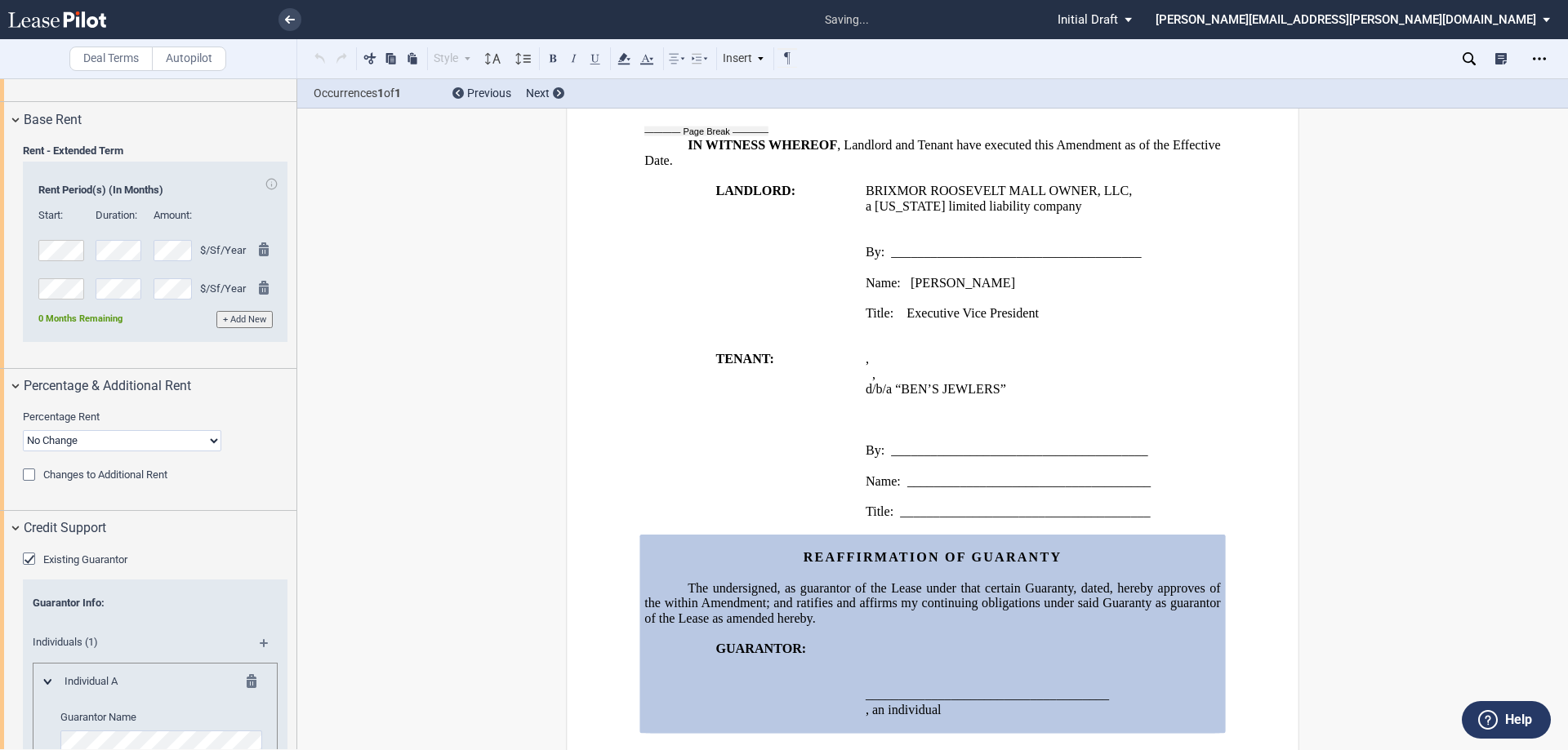
scroll to position [1578, 0]
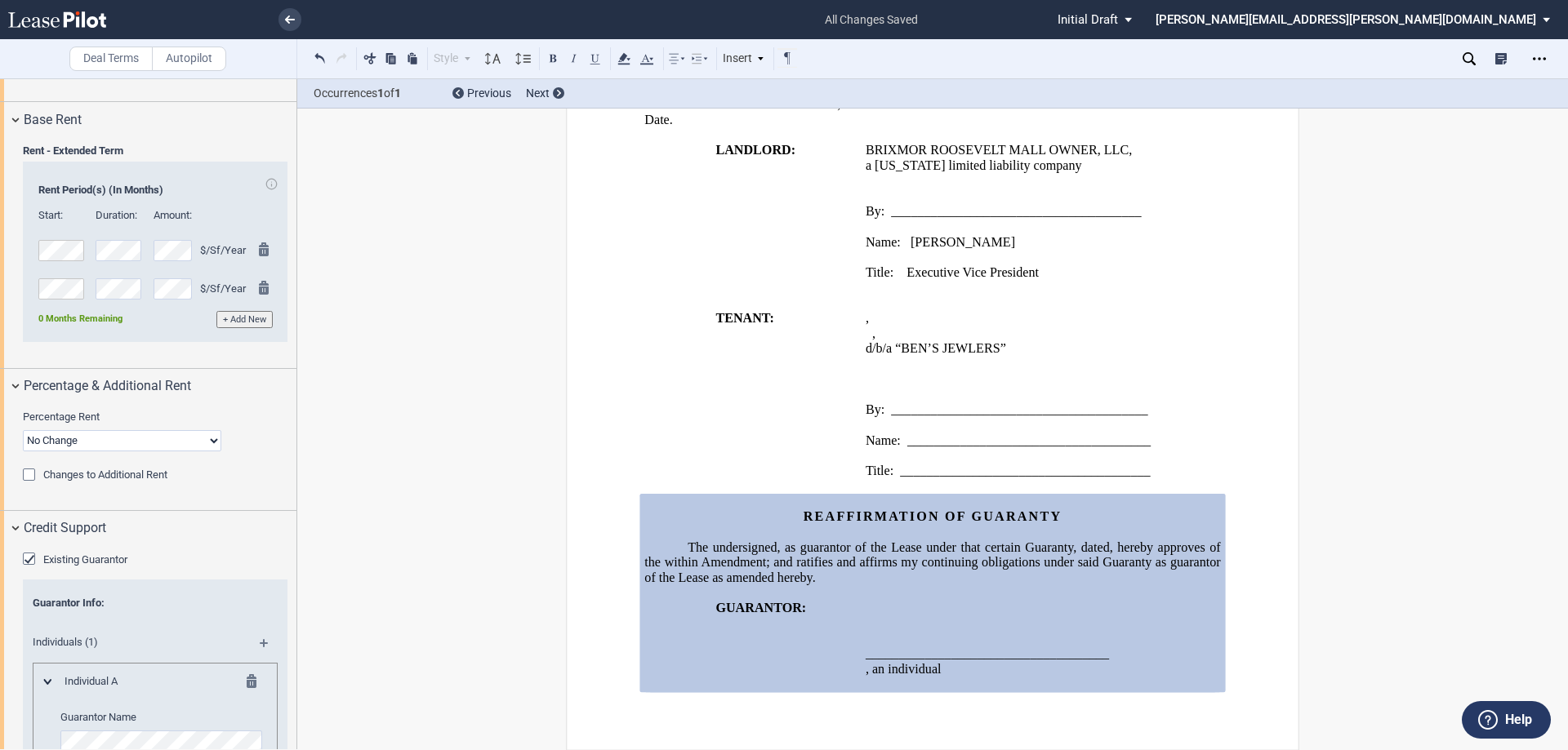
click at [1174, 549] on span ", hereby approves of the within Amendment; and ratifies and affirms my continui…" at bounding box center [934, 562] width 579 height 45
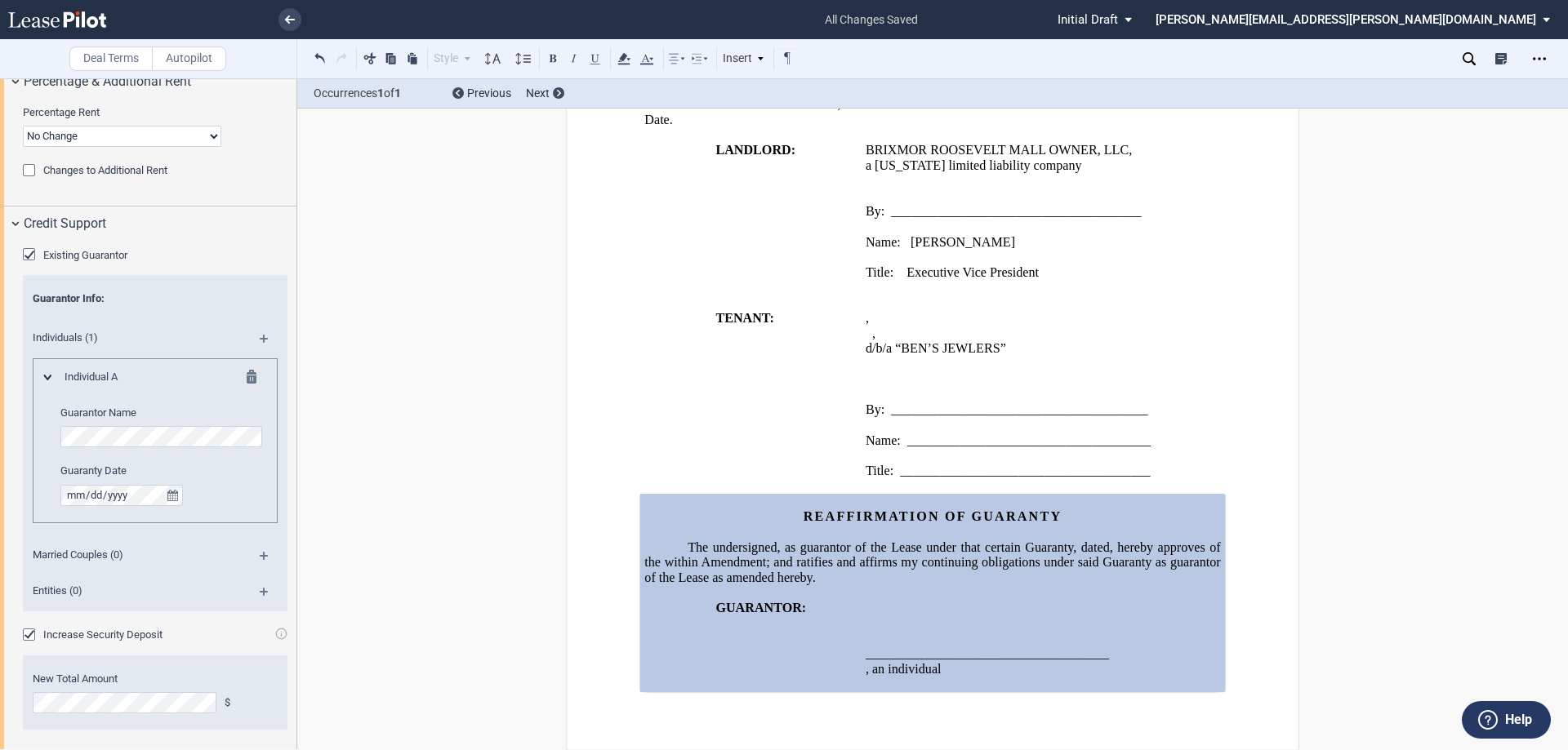
scroll to position [1873, 0]
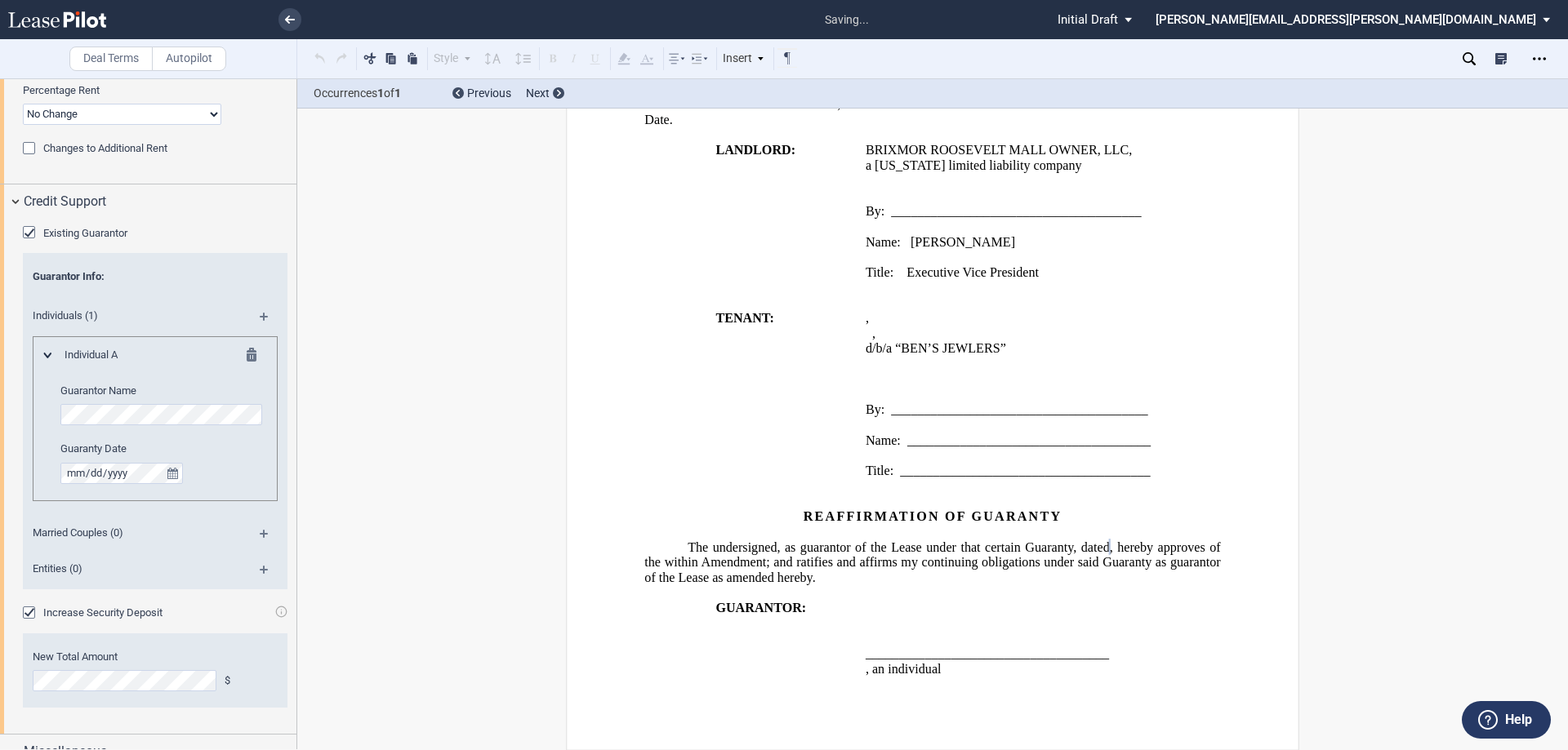
click at [1531, 62] on div "Open Lease options menu" at bounding box center [1539, 58] width 26 height 26
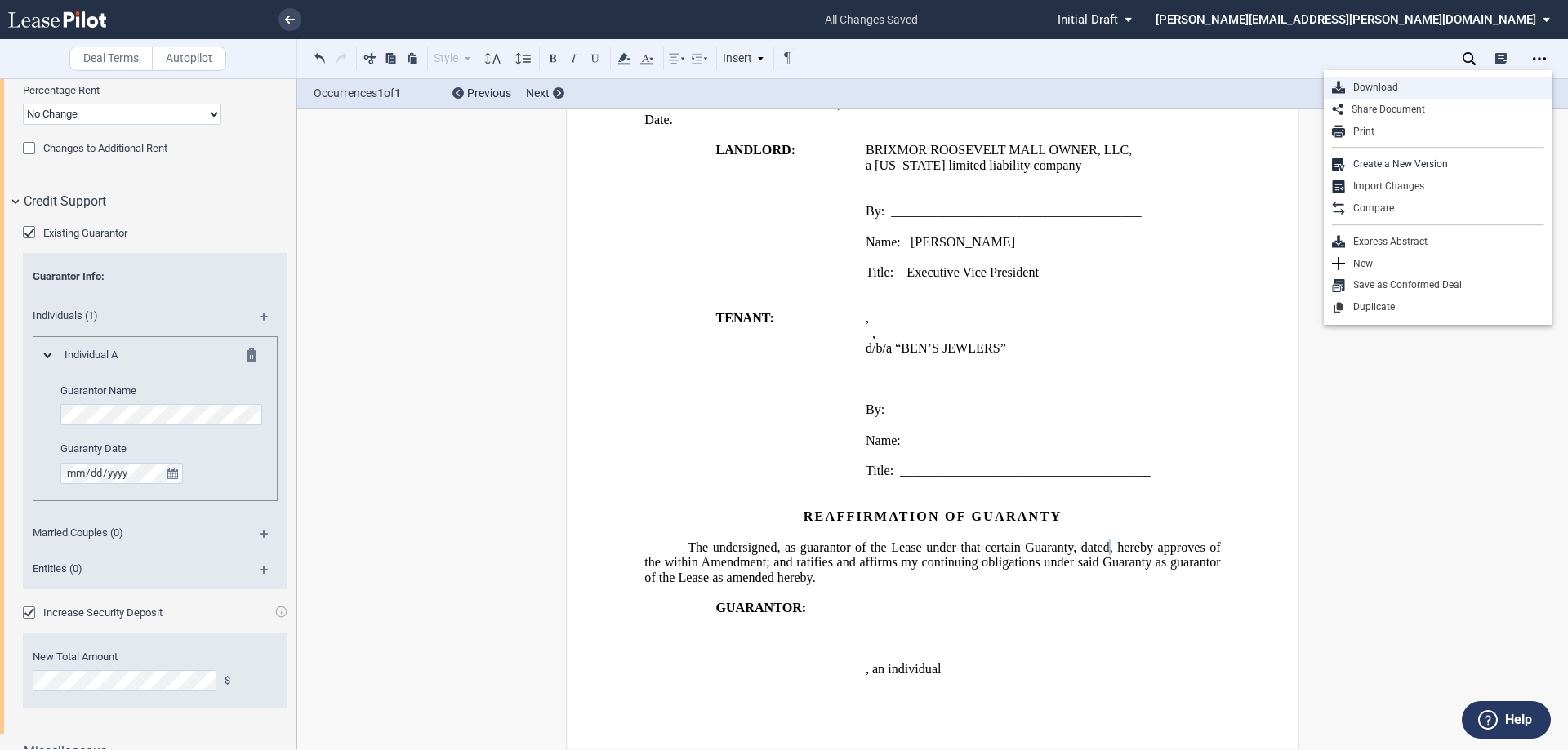
click at [1438, 90] on div "Download" at bounding box center [1445, 87] width 200 height 14
